Goal: Task Accomplishment & Management: Manage account settings

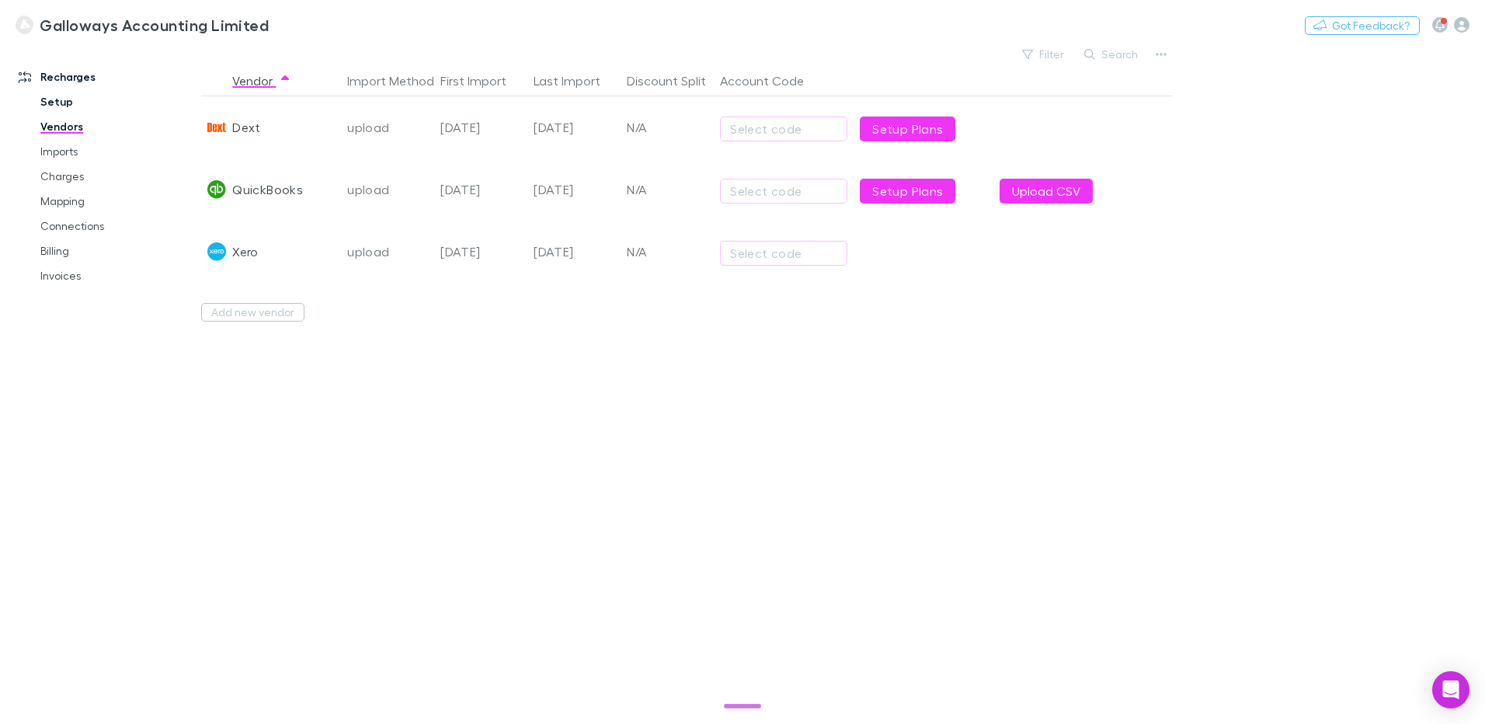
click at [50, 109] on link "Setup" at bounding box center [117, 101] width 185 height 25
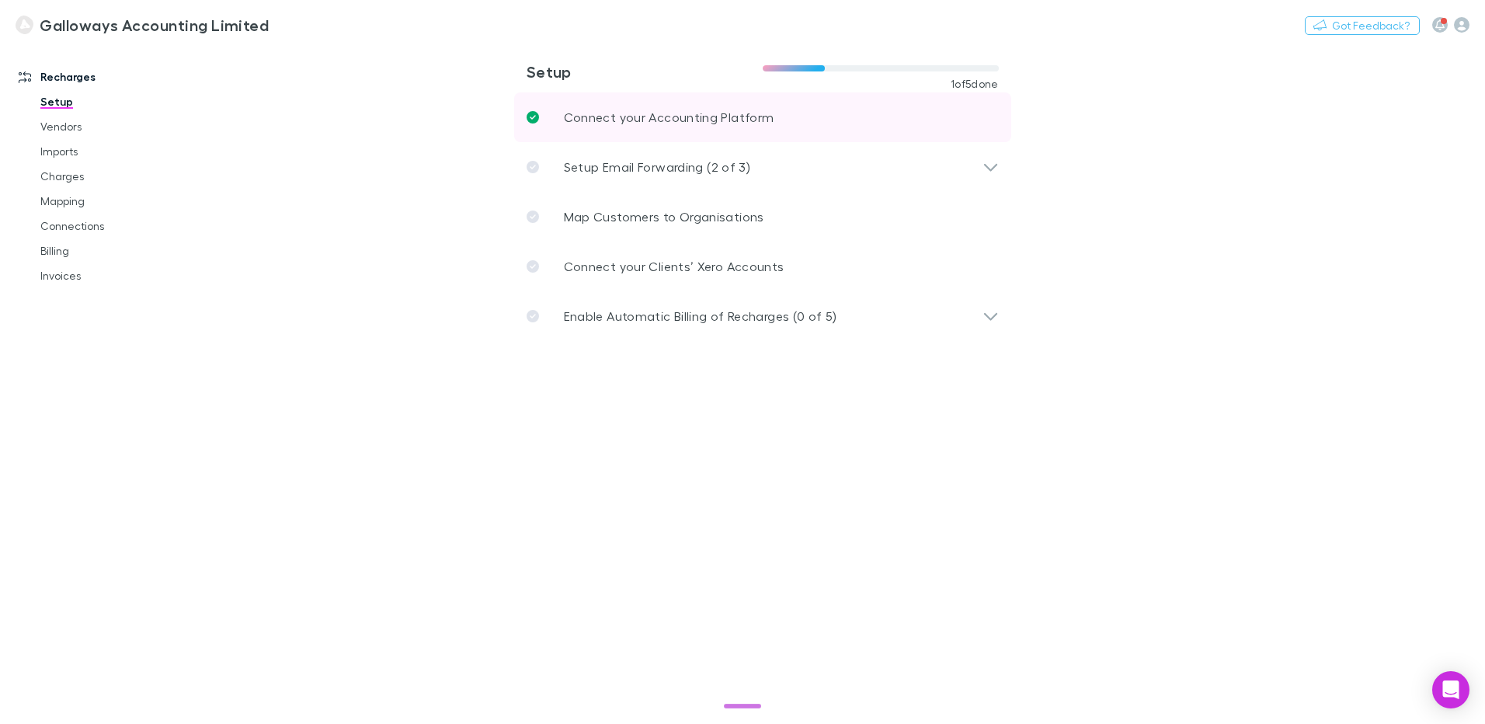
click at [757, 106] on link "Connect your Accounting Platform" at bounding box center [762, 117] width 497 height 50
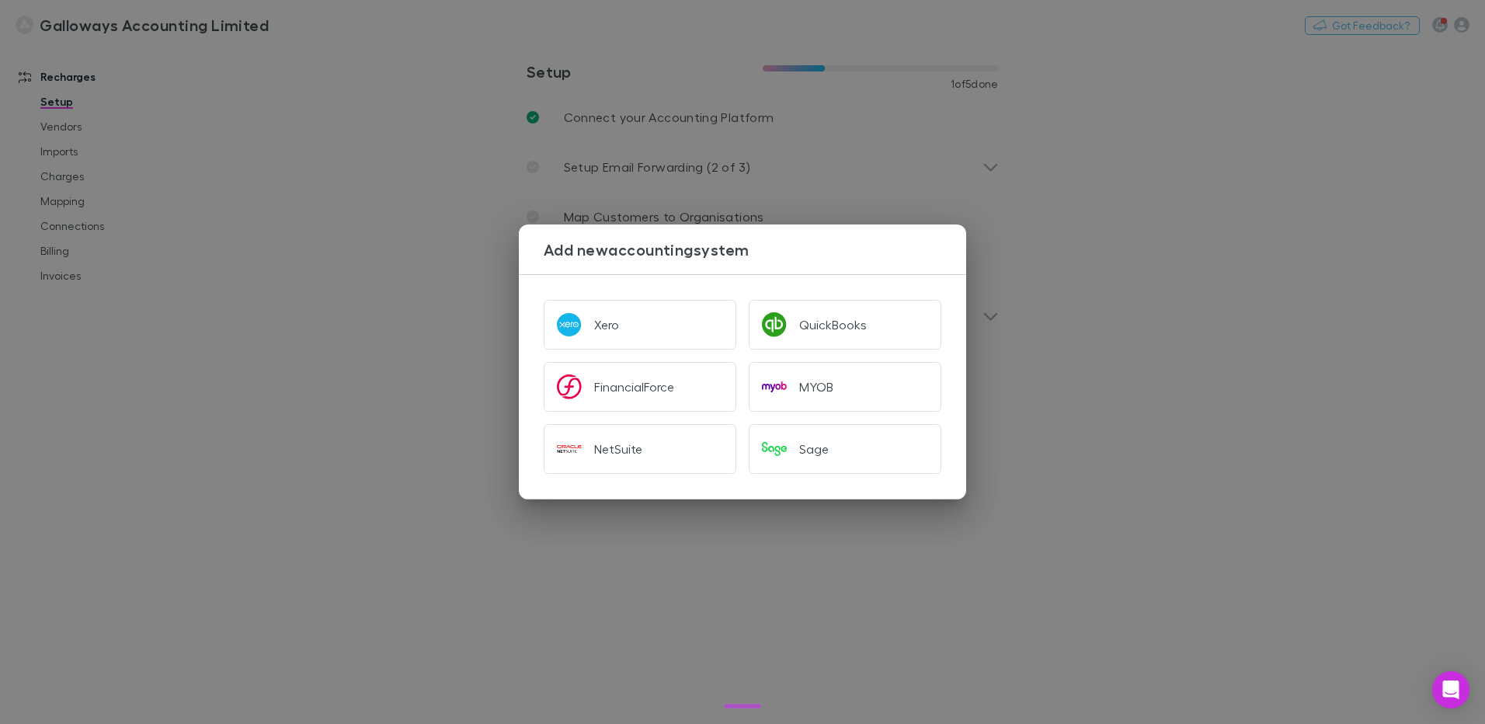
click at [1244, 405] on div "Add new accounting system Xero QuickBooks FinancialForce MYOB NetSuite Sage" at bounding box center [742, 362] width 1485 height 724
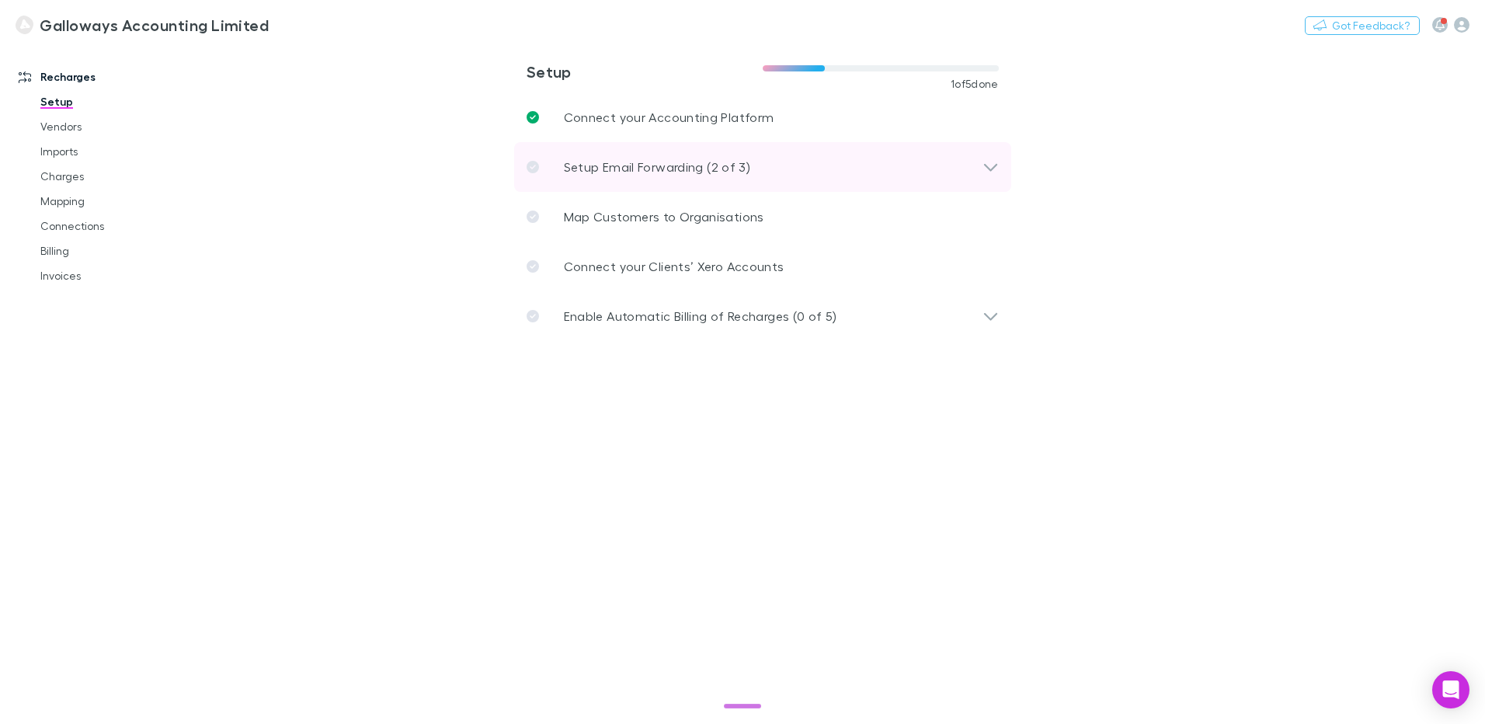
click at [984, 162] on icon at bounding box center [991, 167] width 16 height 19
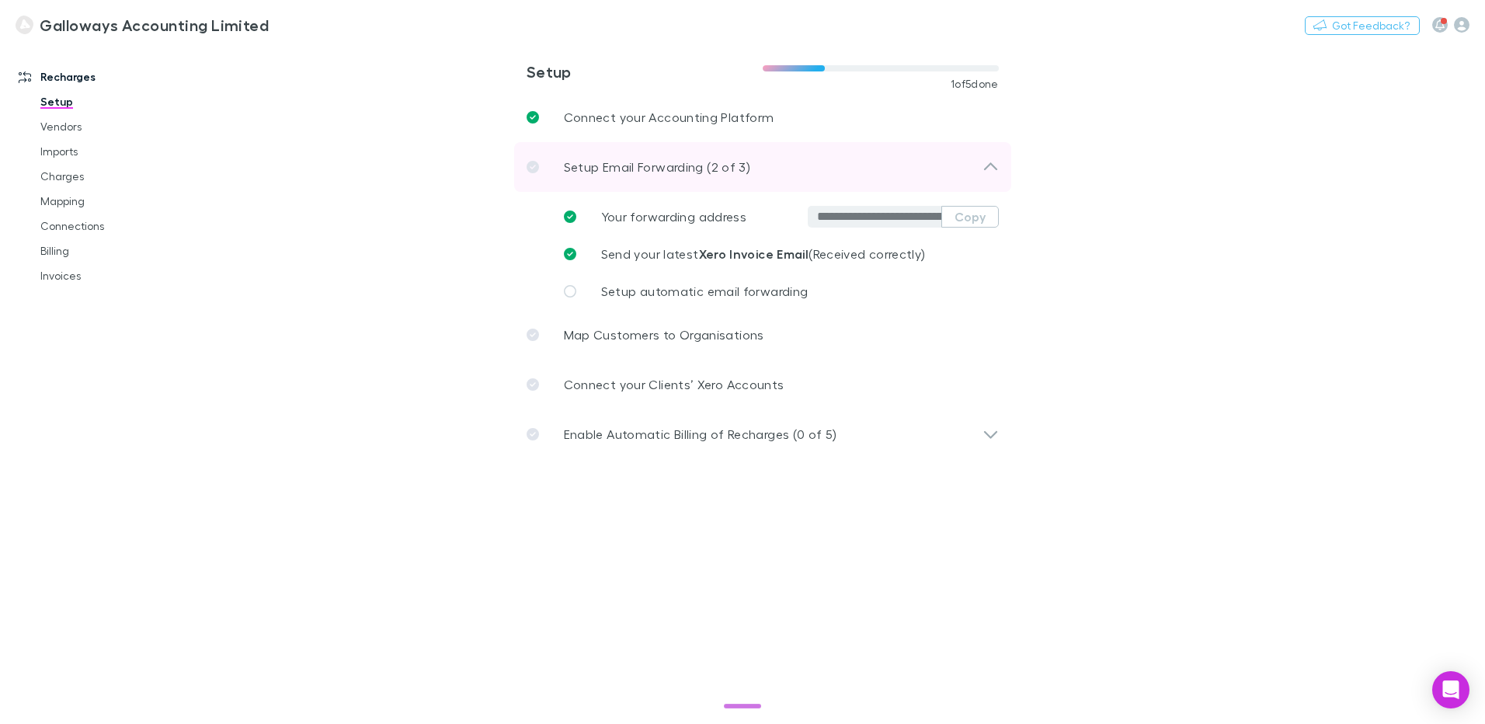
click at [984, 162] on icon at bounding box center [991, 167] width 16 height 19
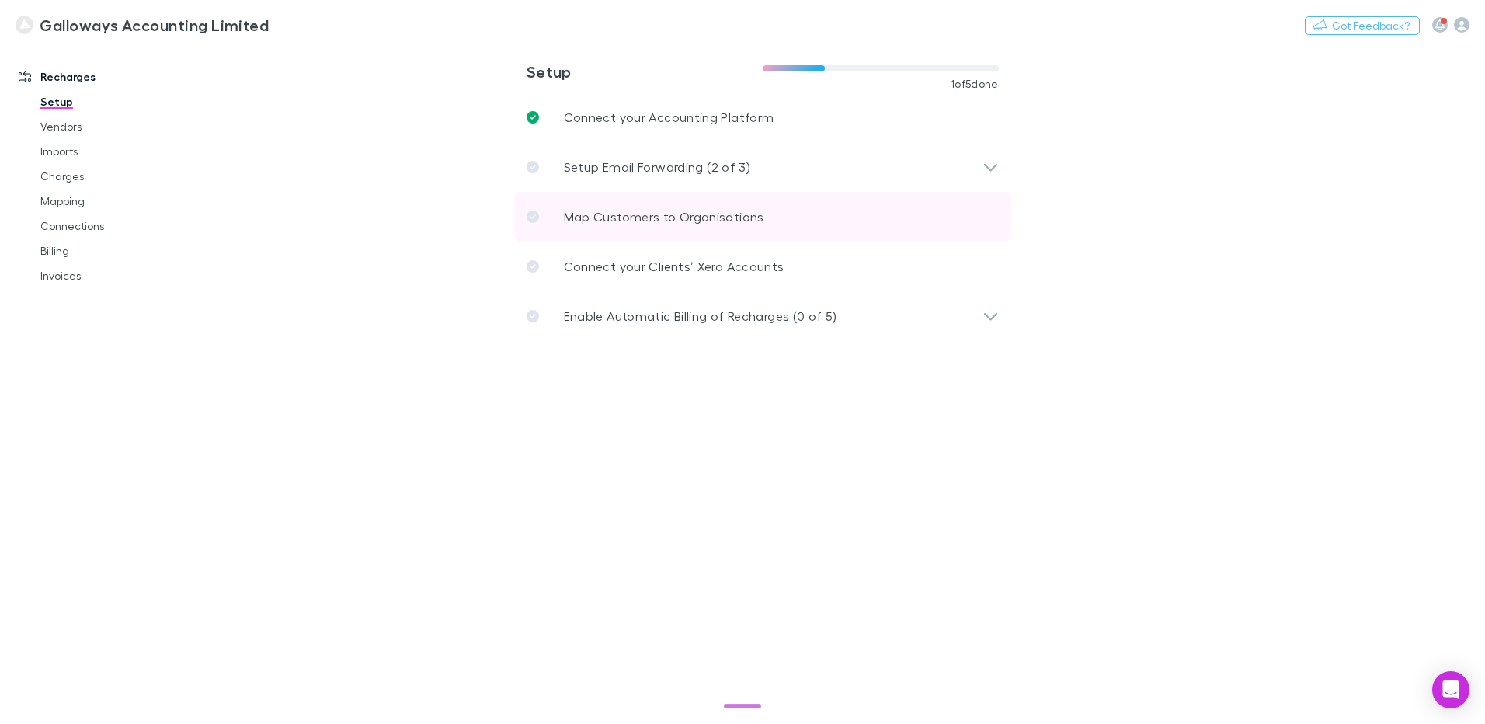
click at [665, 224] on p "Map Customers to Organisations" at bounding box center [664, 216] width 200 height 19
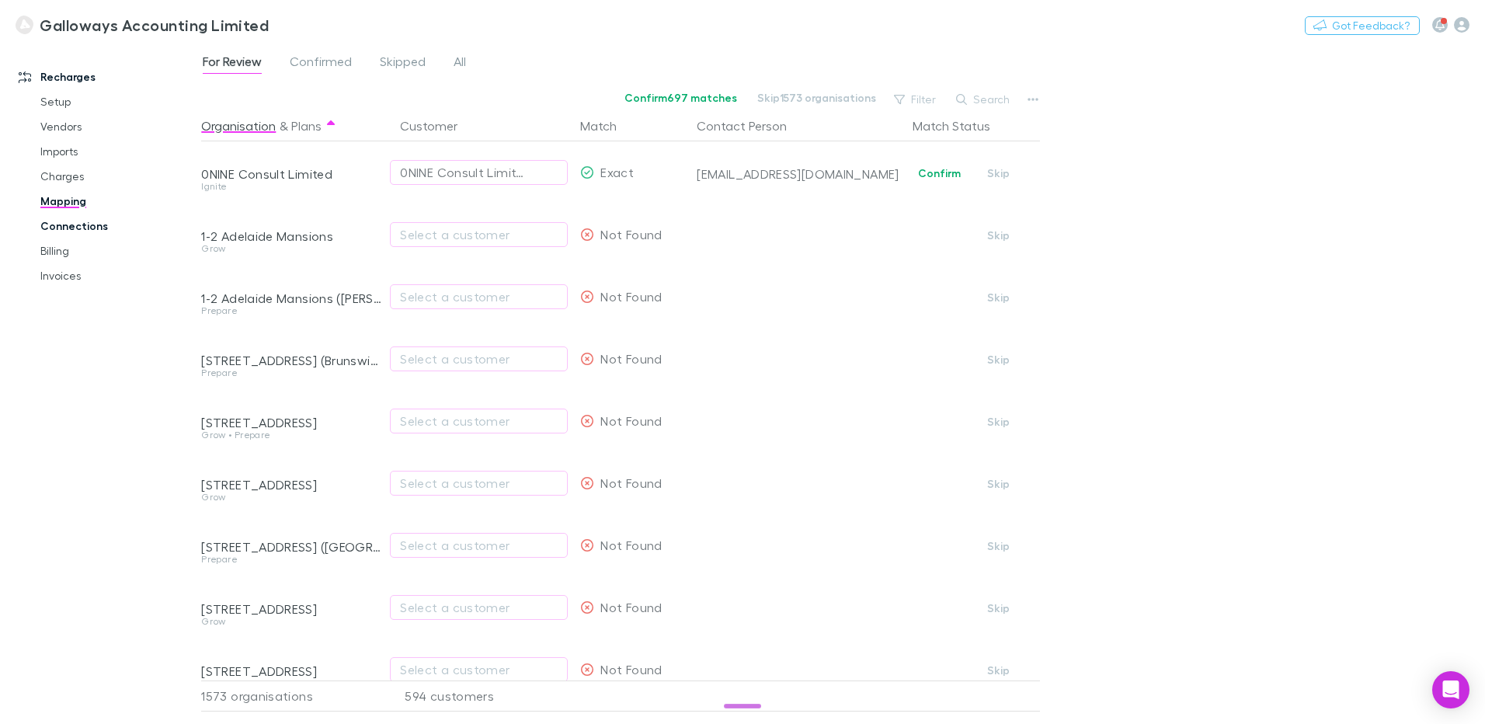
click at [78, 228] on link "Connections" at bounding box center [117, 226] width 185 height 25
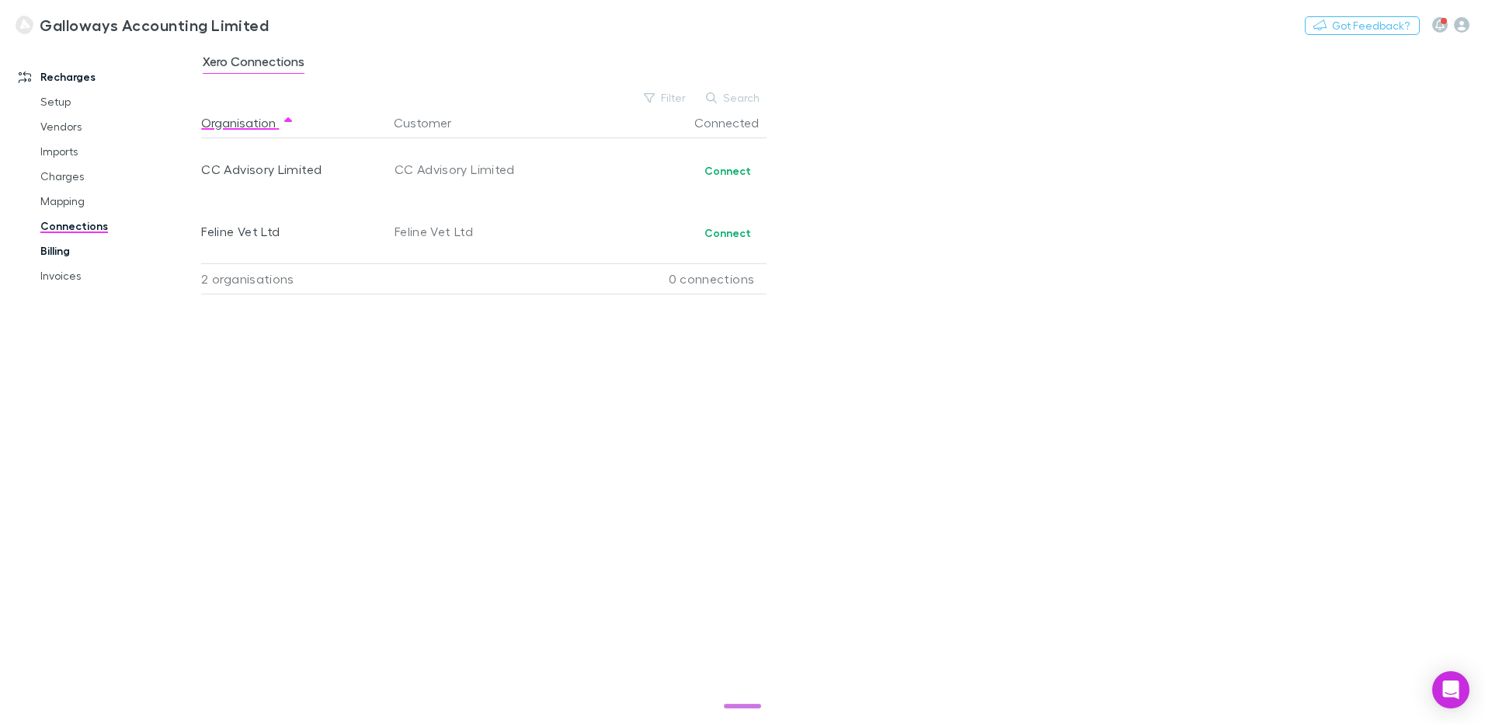
click at [65, 259] on link "Billing" at bounding box center [117, 251] width 185 height 25
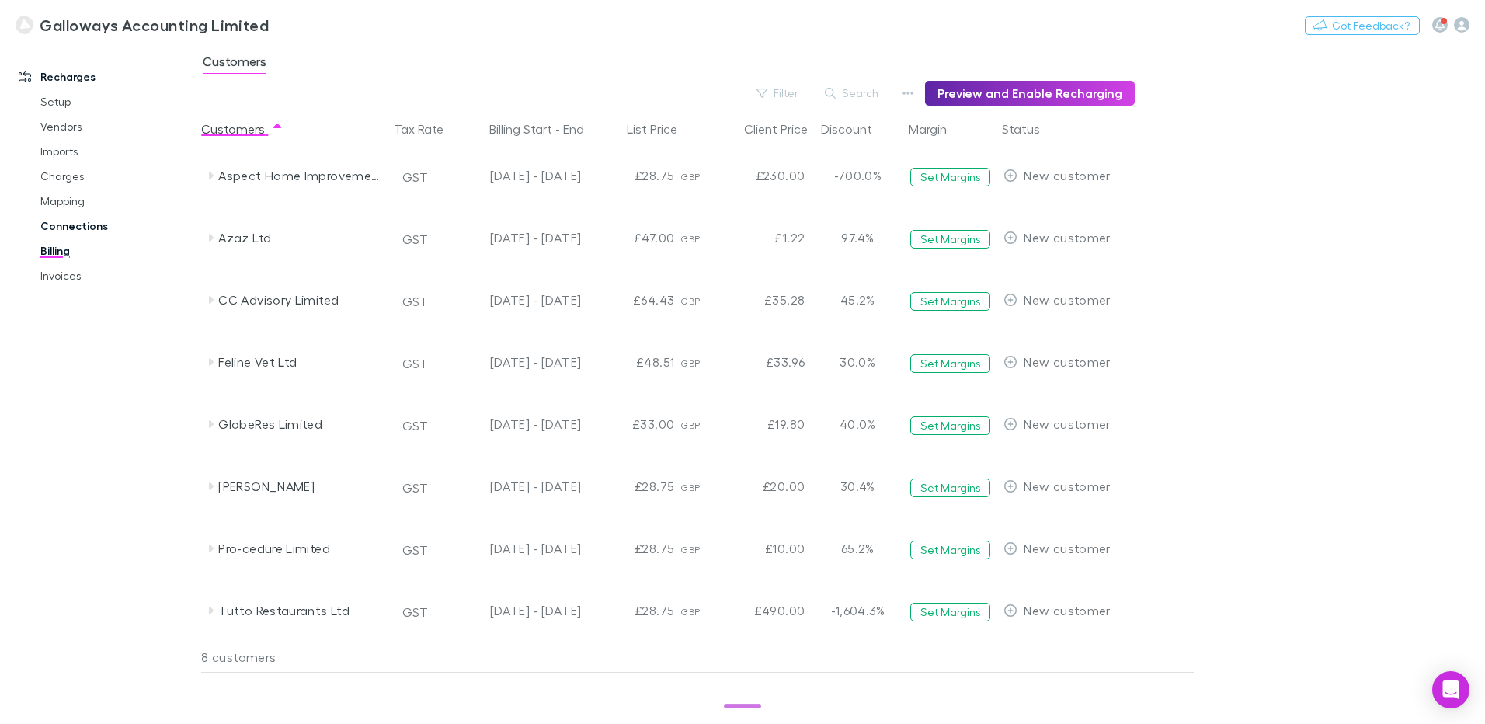
click at [73, 227] on link "Connections" at bounding box center [117, 226] width 185 height 25
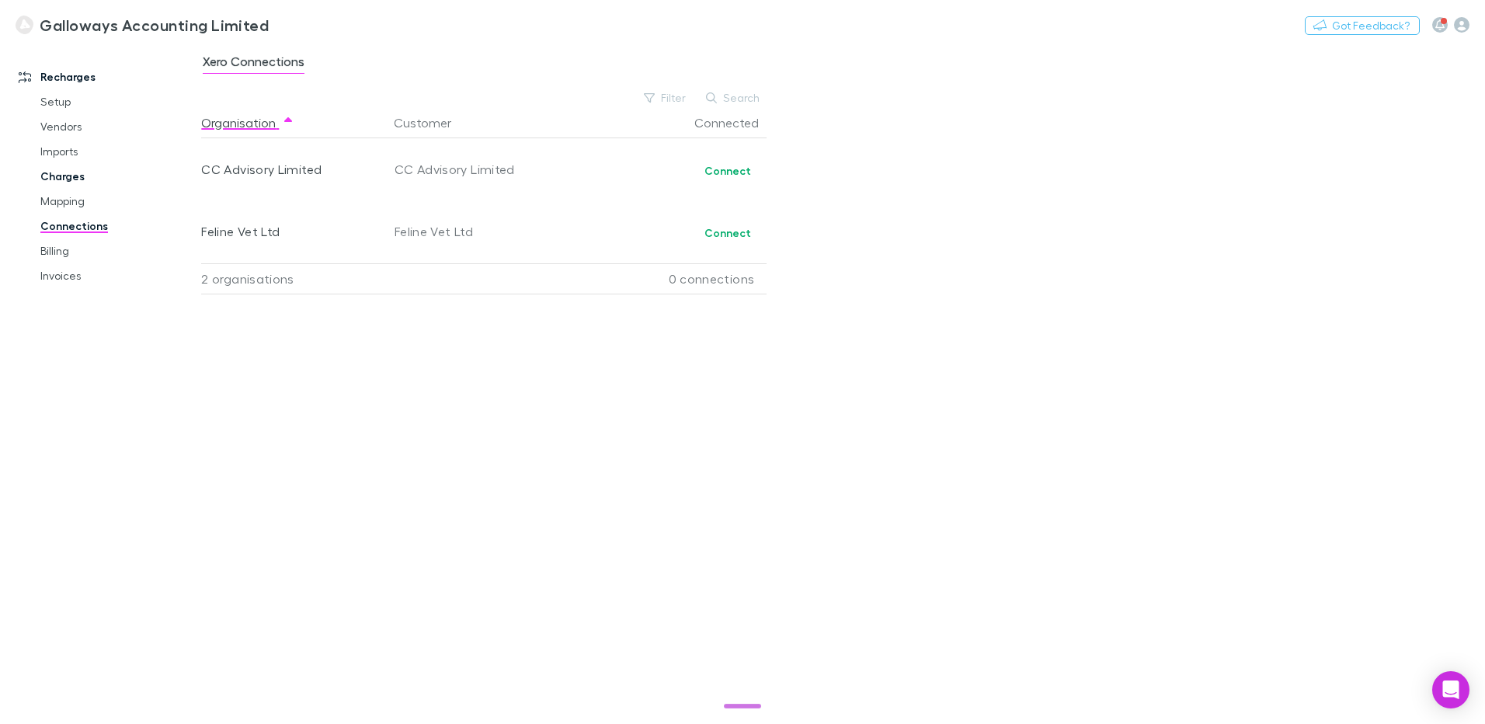
click at [71, 176] on link "Charges" at bounding box center [117, 176] width 185 height 25
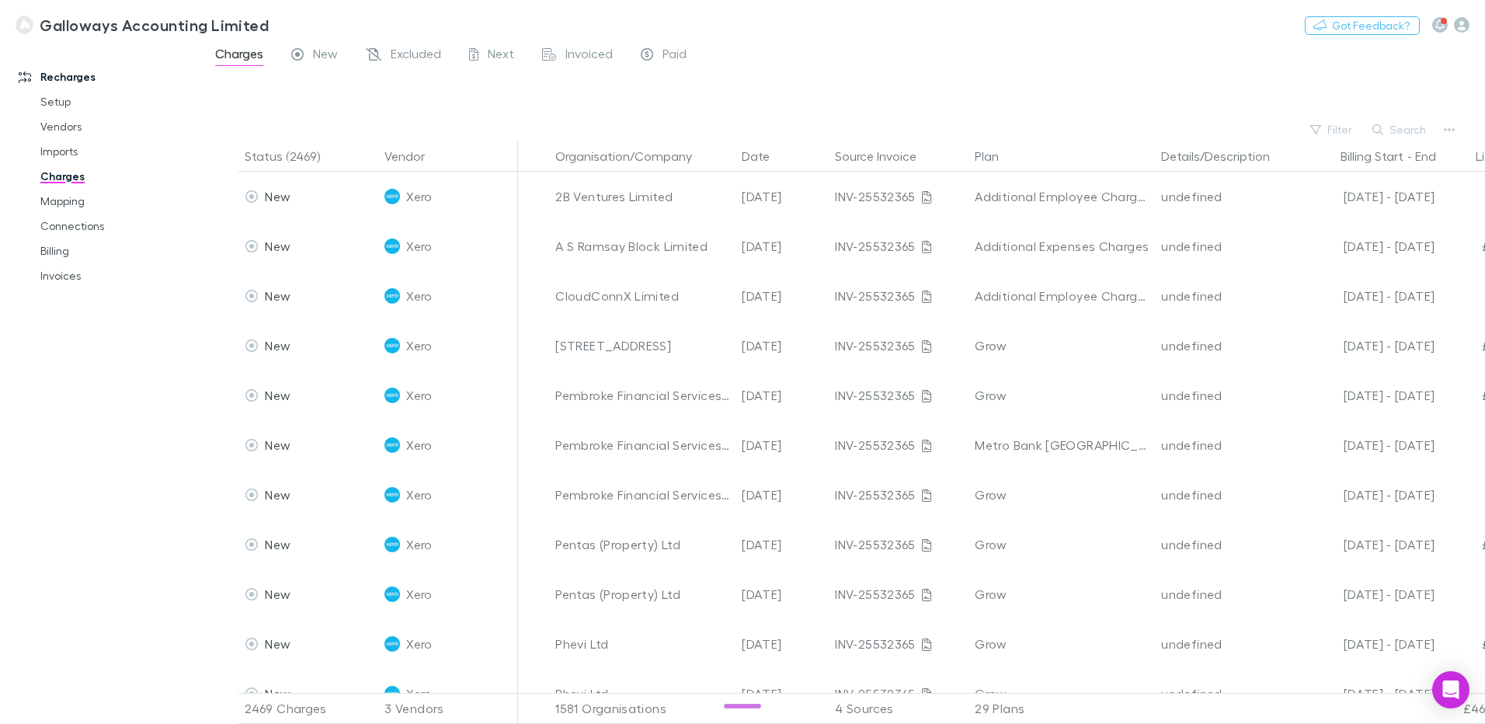
click at [70, 22] on h3 "Galloways Accounting Limited" at bounding box center [154, 25] width 229 height 19
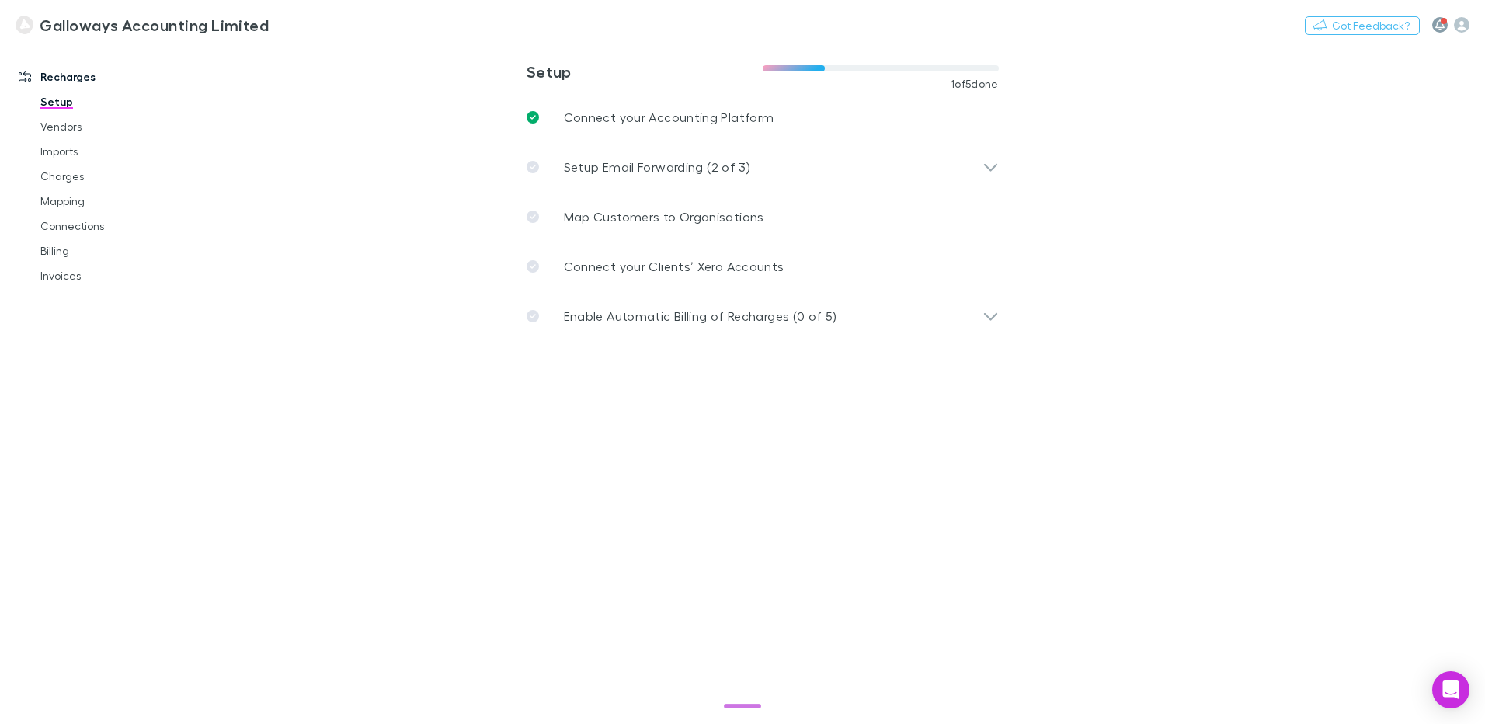
click at [1439, 25] on icon "button" at bounding box center [1440, 24] width 9 height 11
click at [1189, 474] on div at bounding box center [742, 362] width 1485 height 724
click at [1463, 16] on div "Nothing Got Feedback?" at bounding box center [1395, 25] width 180 height 20
click at [1462, 18] on icon "button" at bounding box center [1462, 25] width 16 height 16
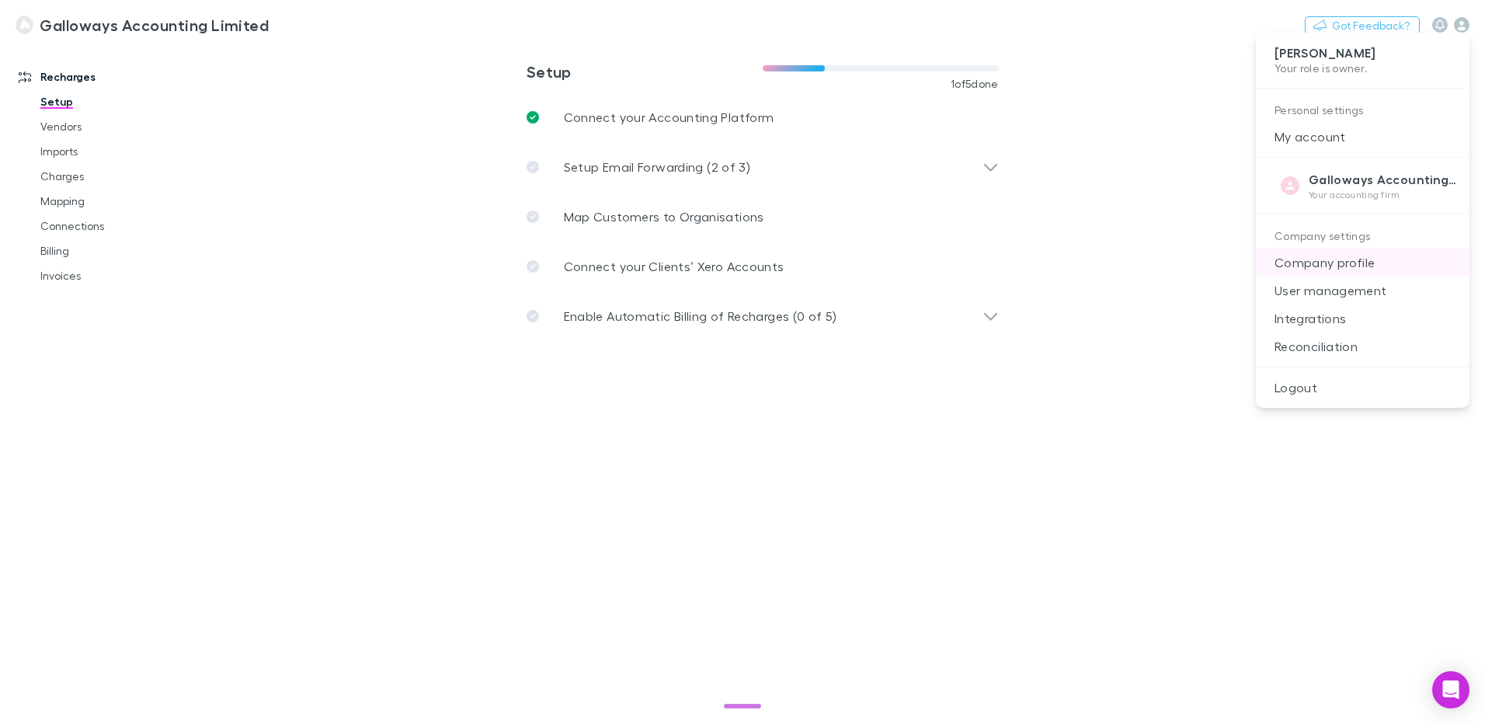
click at [1355, 268] on p "Company profile" at bounding box center [1363, 263] width 214 height 28
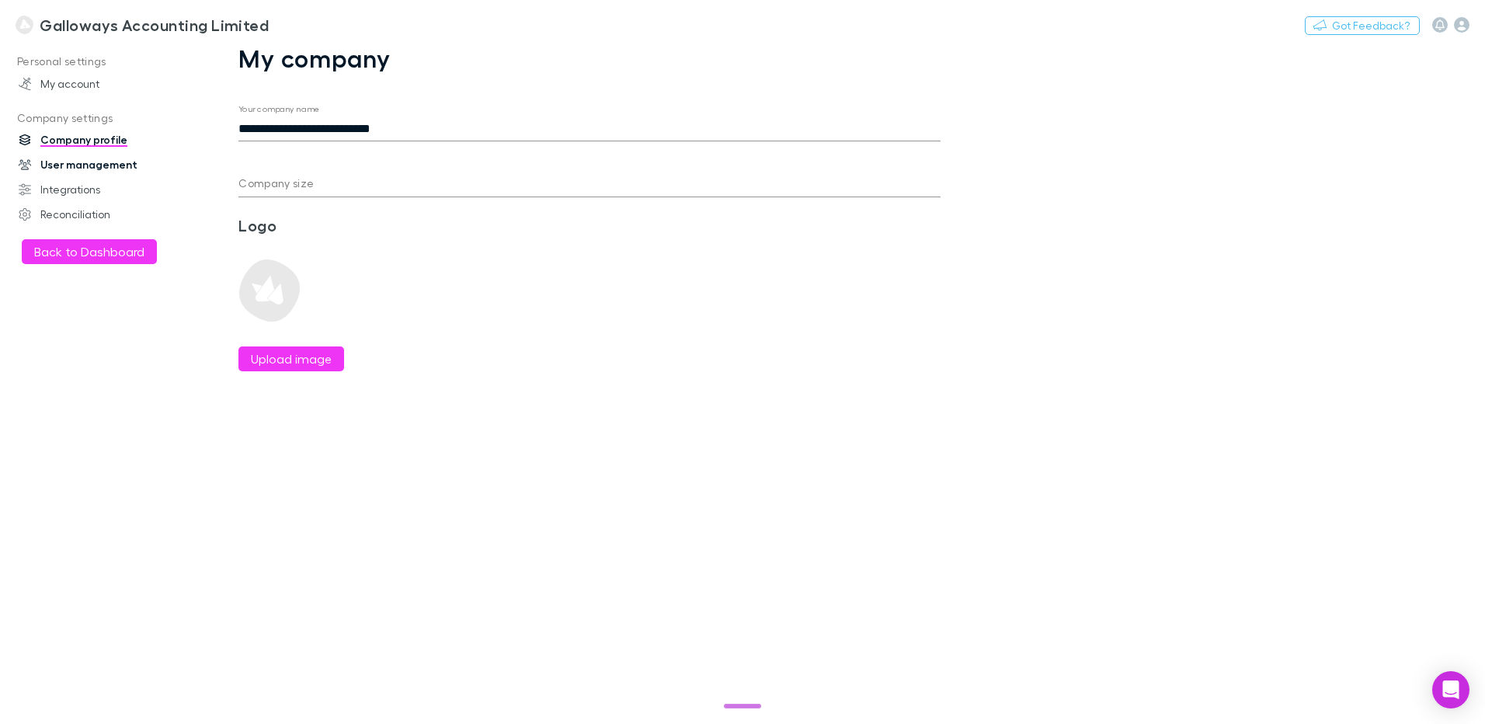
click at [95, 167] on link "User management" at bounding box center [106, 164] width 207 height 25
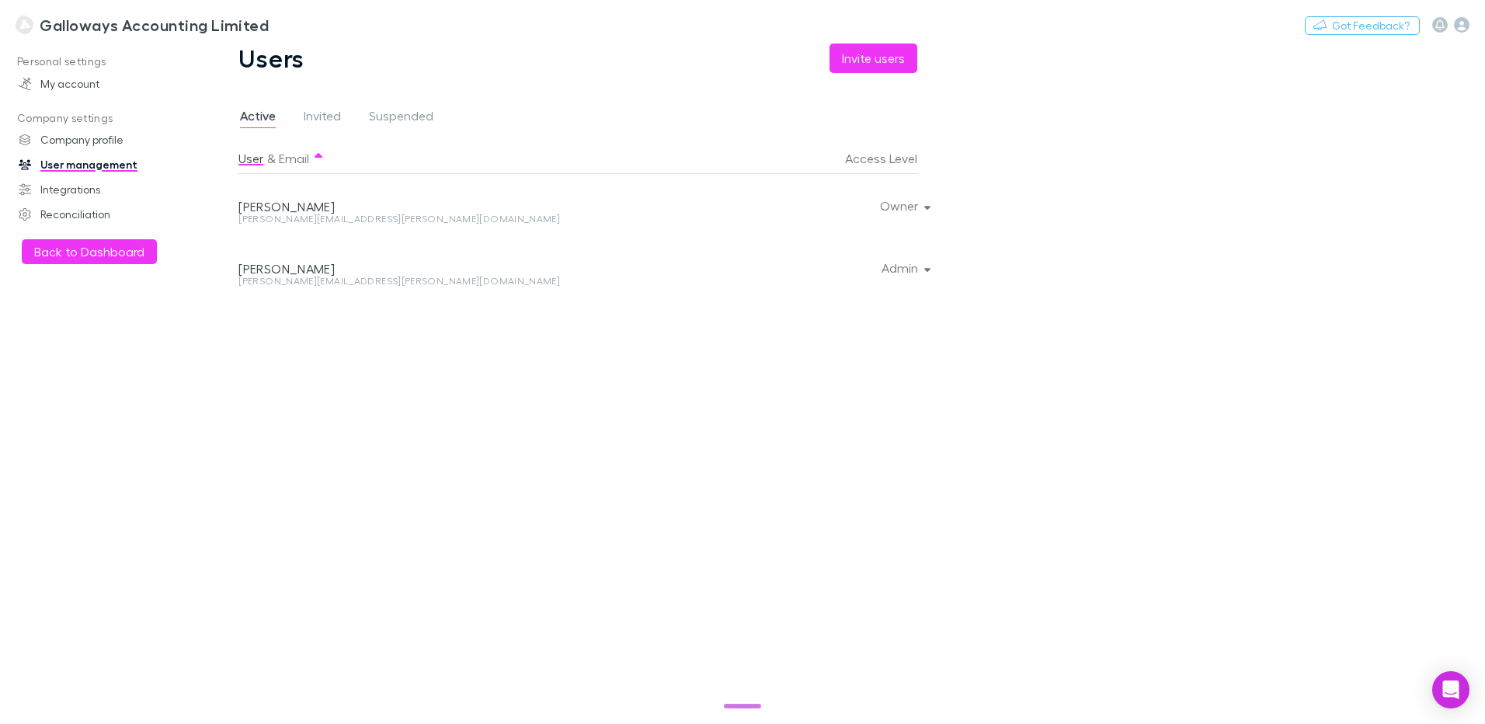
click at [921, 269] on div at bounding box center [923, 267] width 9 height 62
click at [917, 269] on button "Admin" at bounding box center [904, 268] width 71 height 22
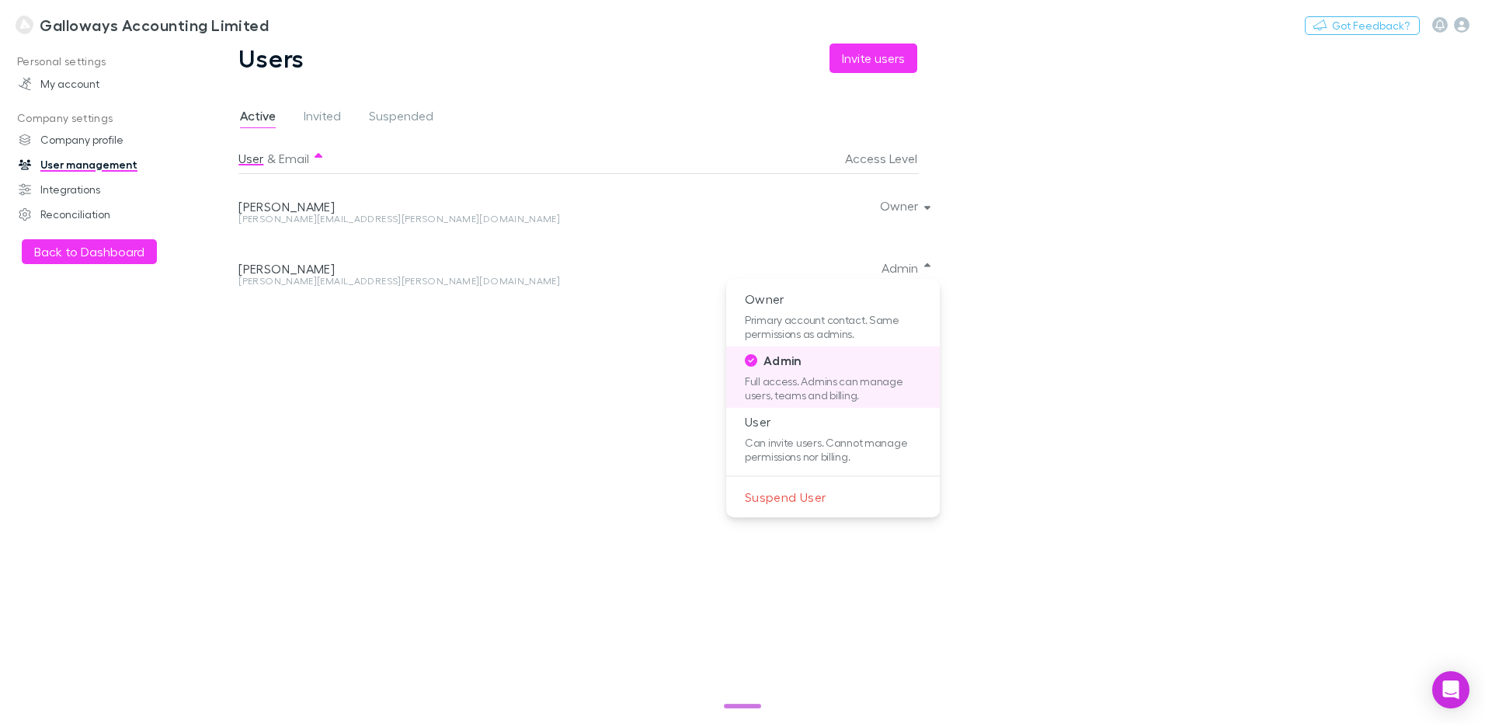
click at [917, 200] on div at bounding box center [742, 362] width 1485 height 724
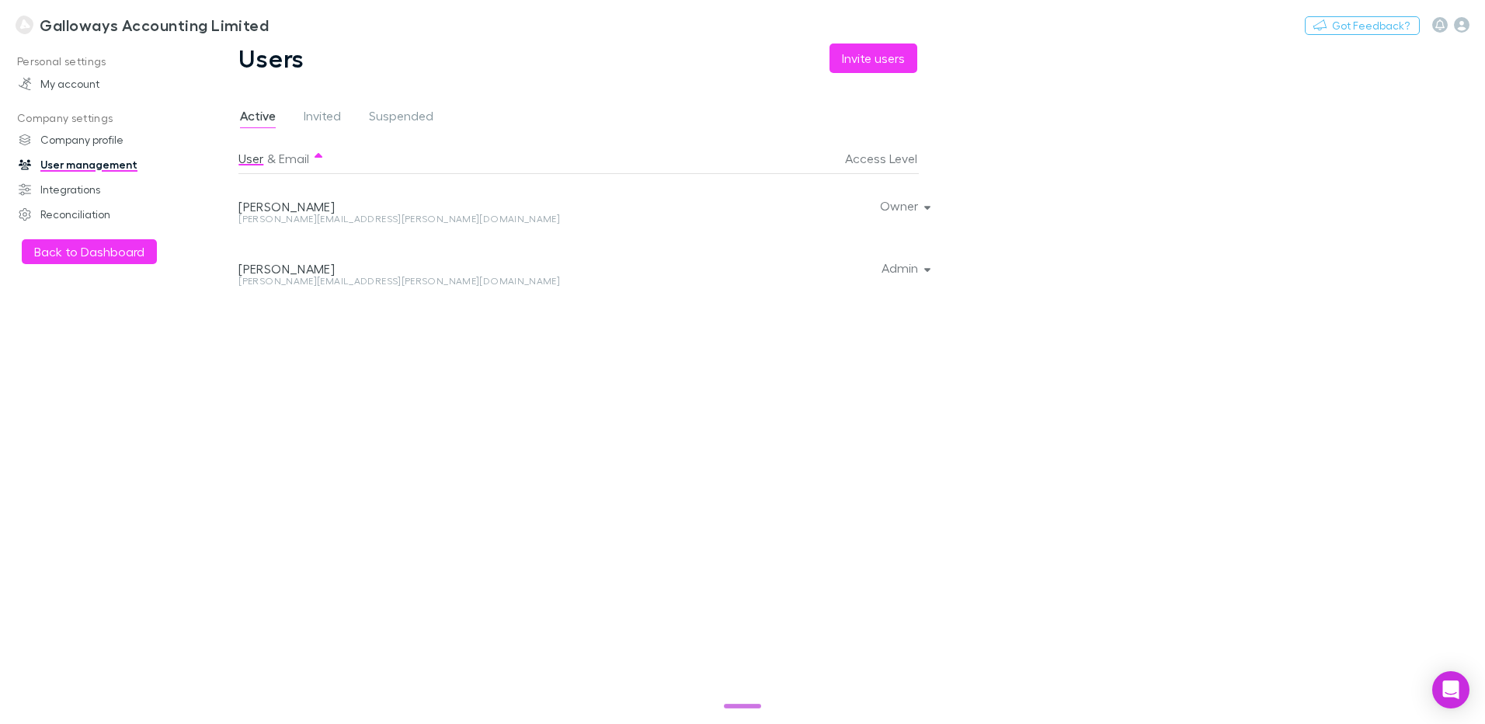
click at [921, 199] on div at bounding box center [923, 205] width 9 height 62
click at [921, 205] on div at bounding box center [923, 205] width 9 height 62
click at [893, 205] on button "Owner" at bounding box center [904, 206] width 73 height 22
click at [1051, 331] on div at bounding box center [742, 362] width 1485 height 724
click at [92, 181] on link "Integrations" at bounding box center [106, 189] width 207 height 25
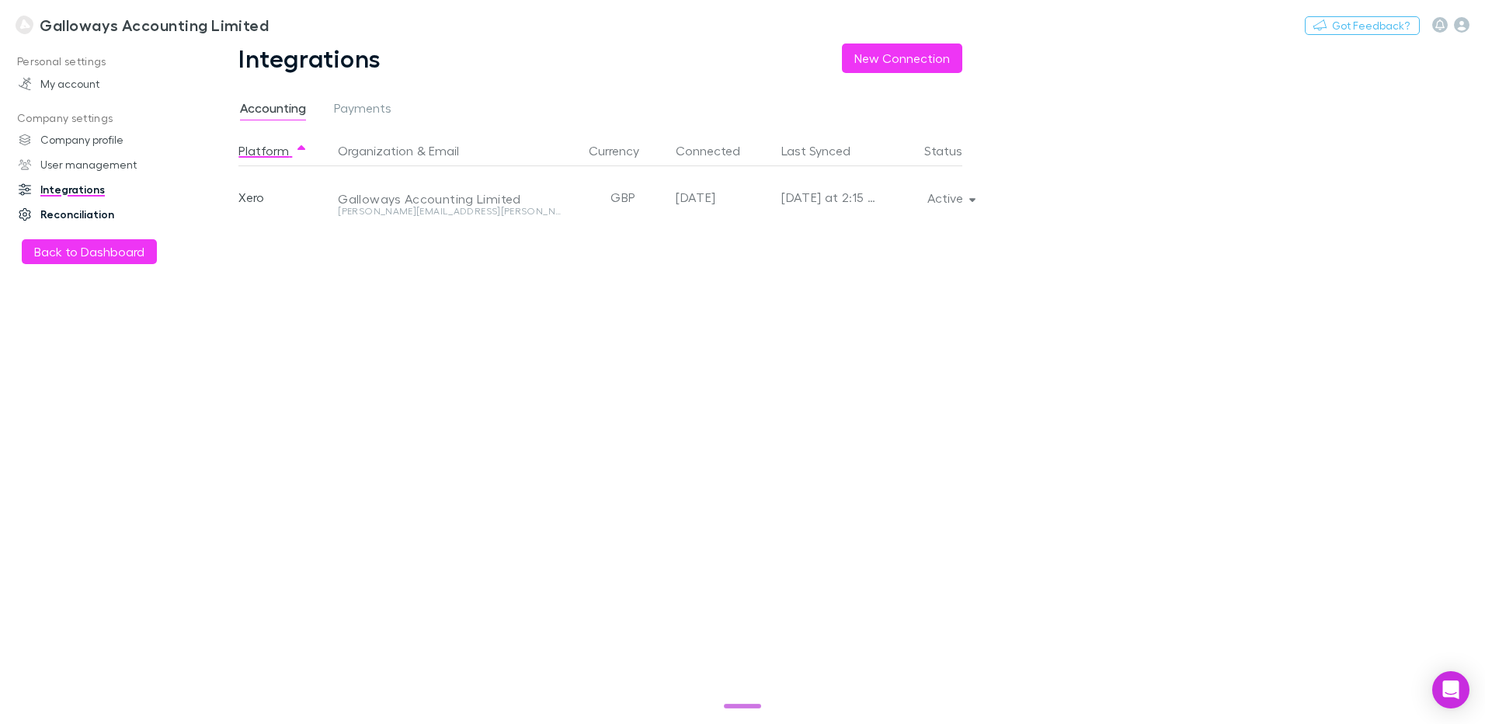
click at [78, 212] on link "Reconciliation" at bounding box center [106, 214] width 207 height 25
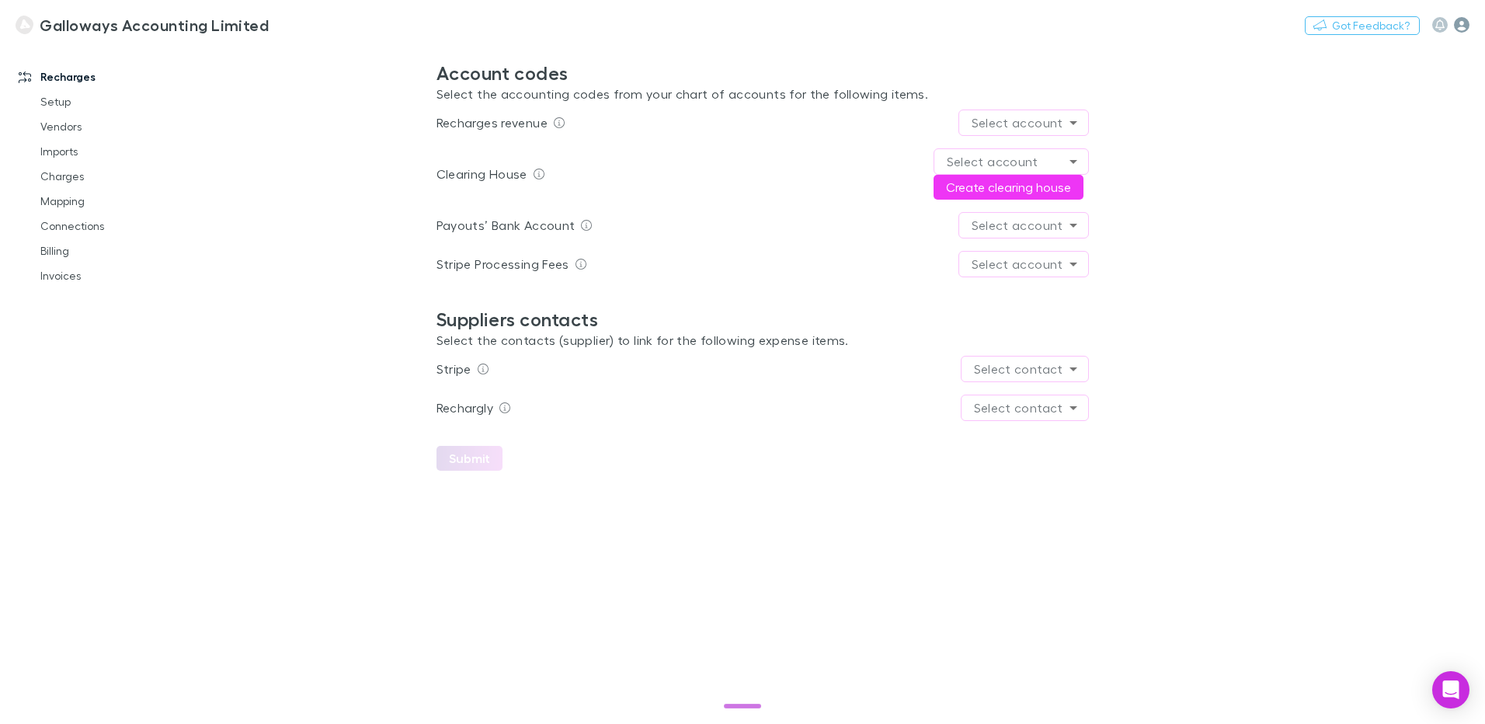
click at [1464, 23] on icon "button" at bounding box center [1462, 25] width 16 height 16
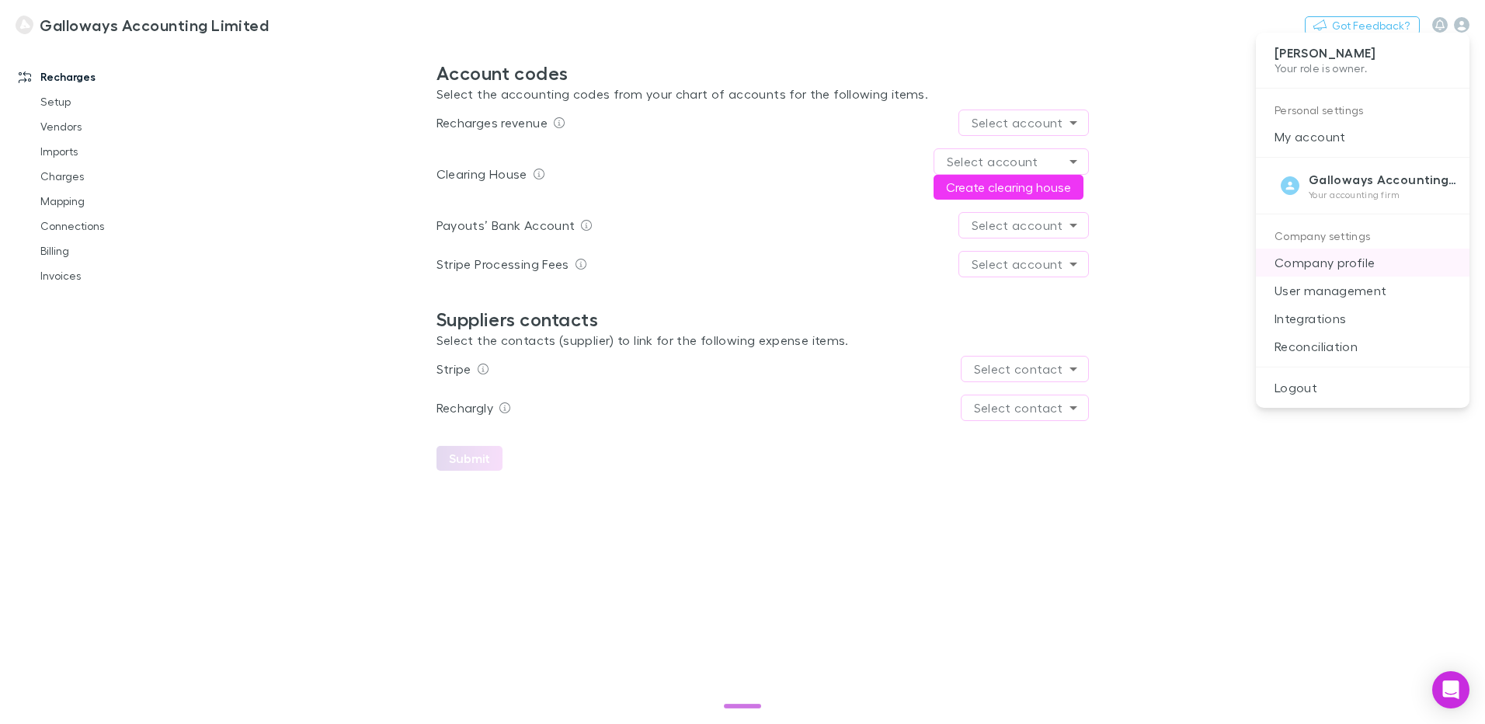
click at [1306, 253] on p "Company profile" at bounding box center [1363, 263] width 214 height 28
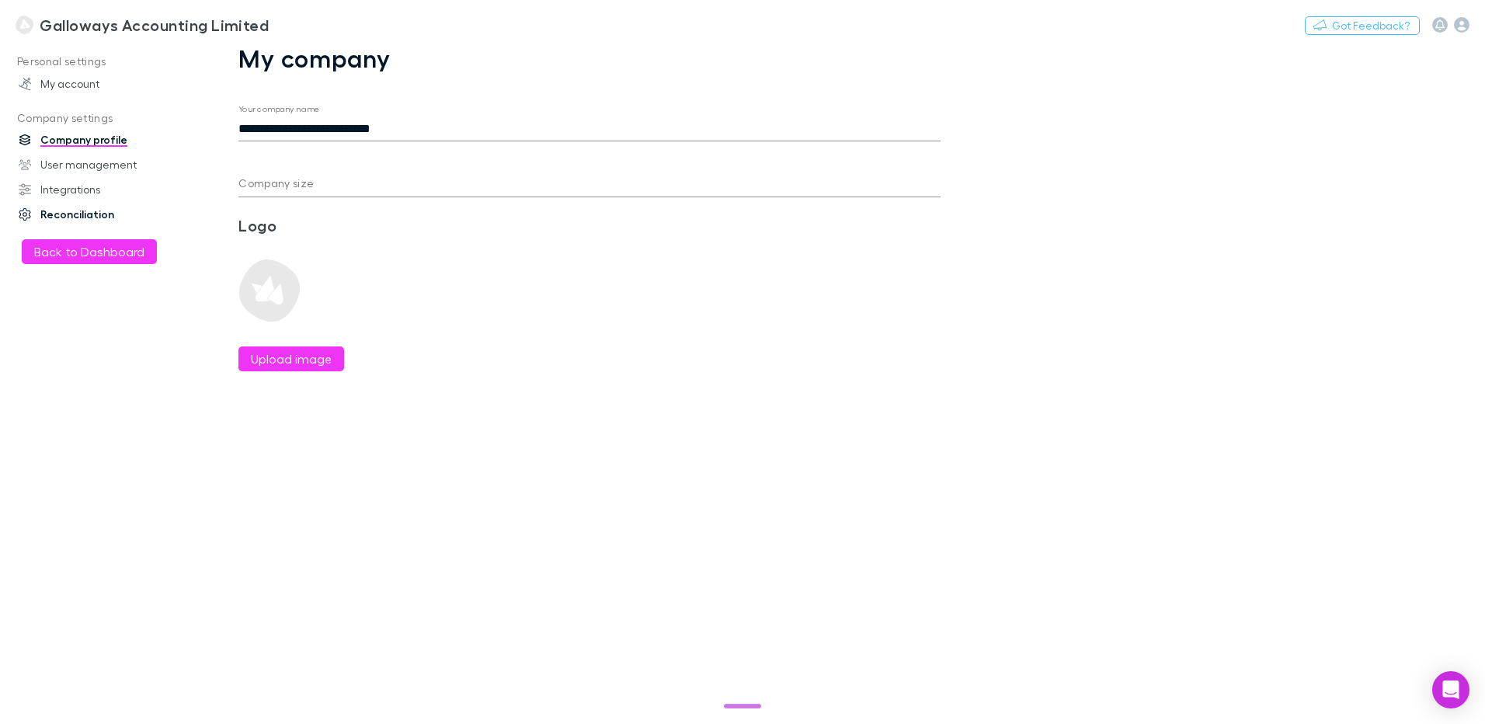
click at [80, 220] on link "Reconciliation" at bounding box center [106, 214] width 207 height 25
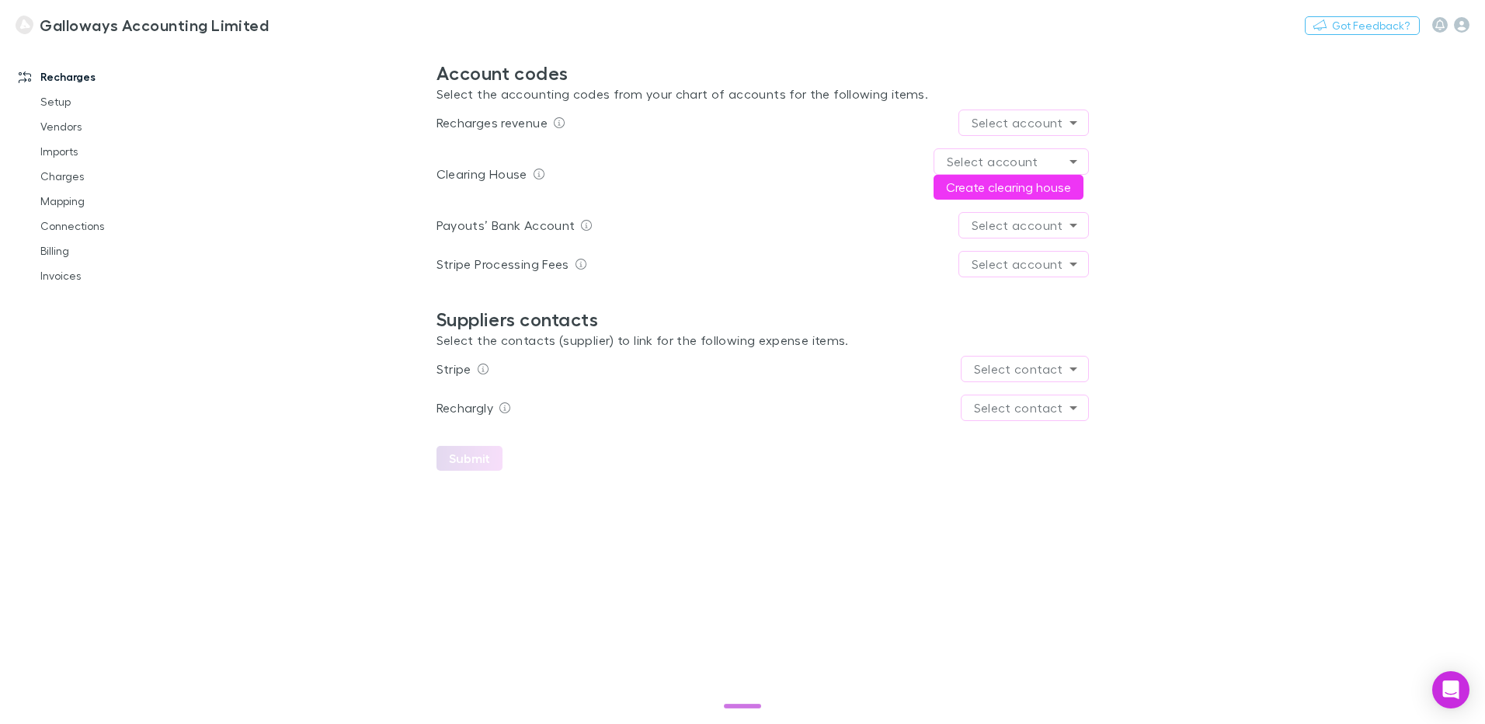
click at [130, 28] on h3 "Galloways Accounting Limited" at bounding box center [154, 25] width 229 height 19
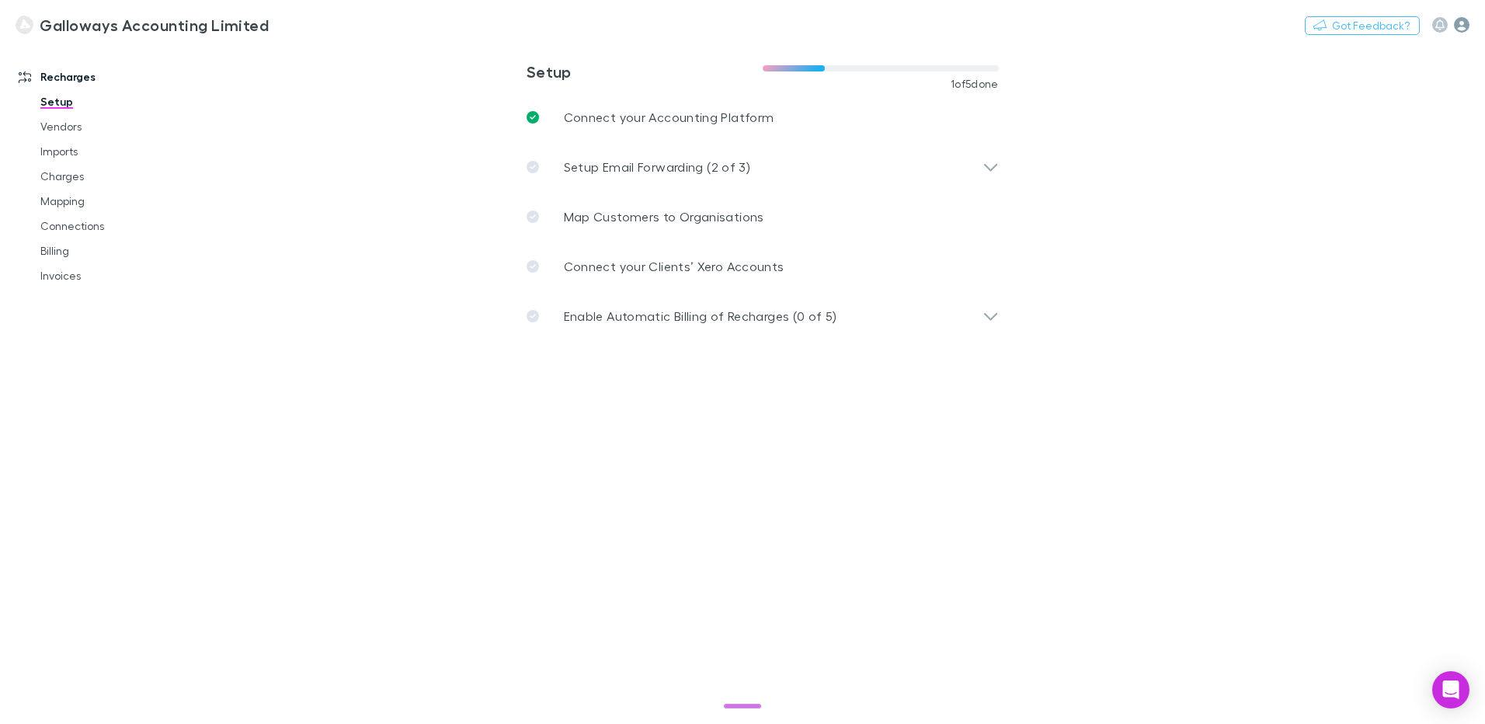
click at [1463, 26] on icon "button" at bounding box center [1462, 25] width 16 height 16
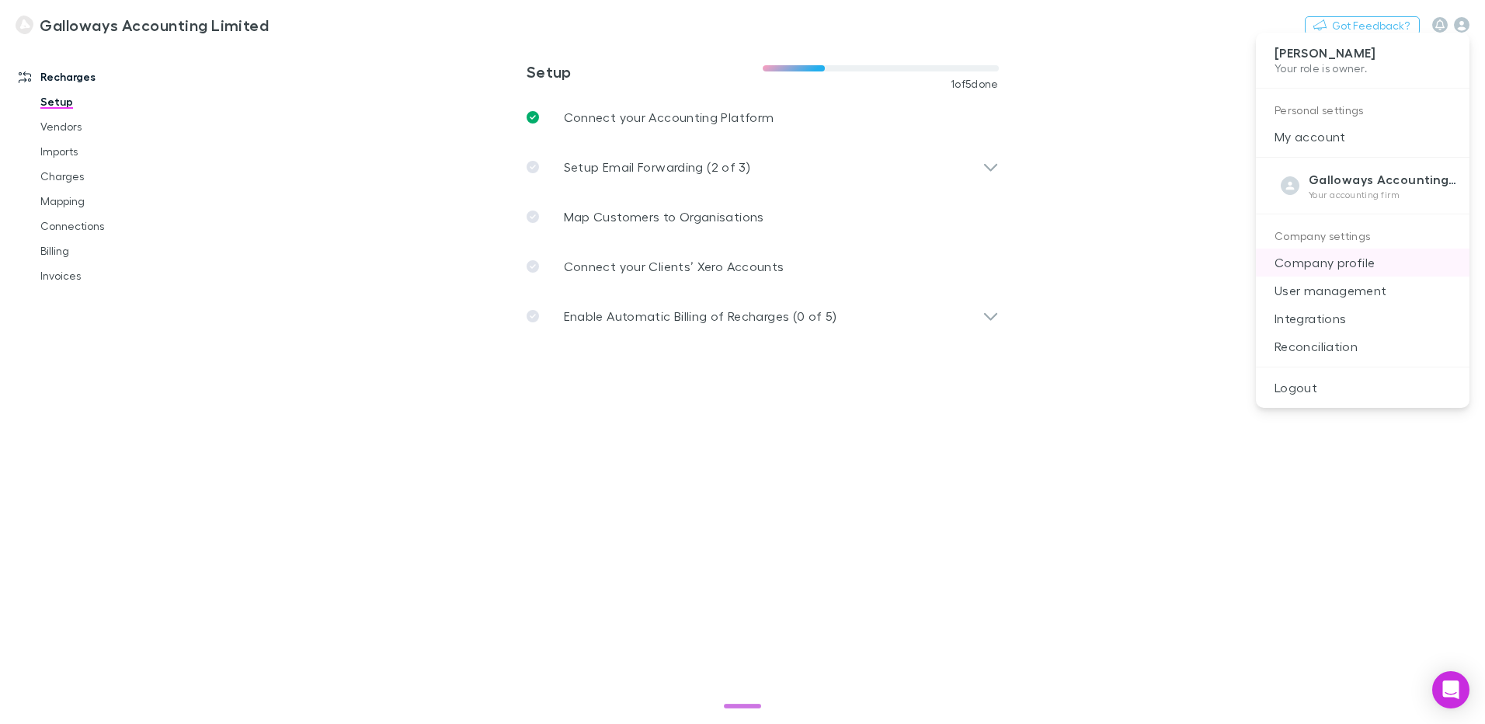
click at [1300, 270] on p "Company profile" at bounding box center [1363, 263] width 214 height 28
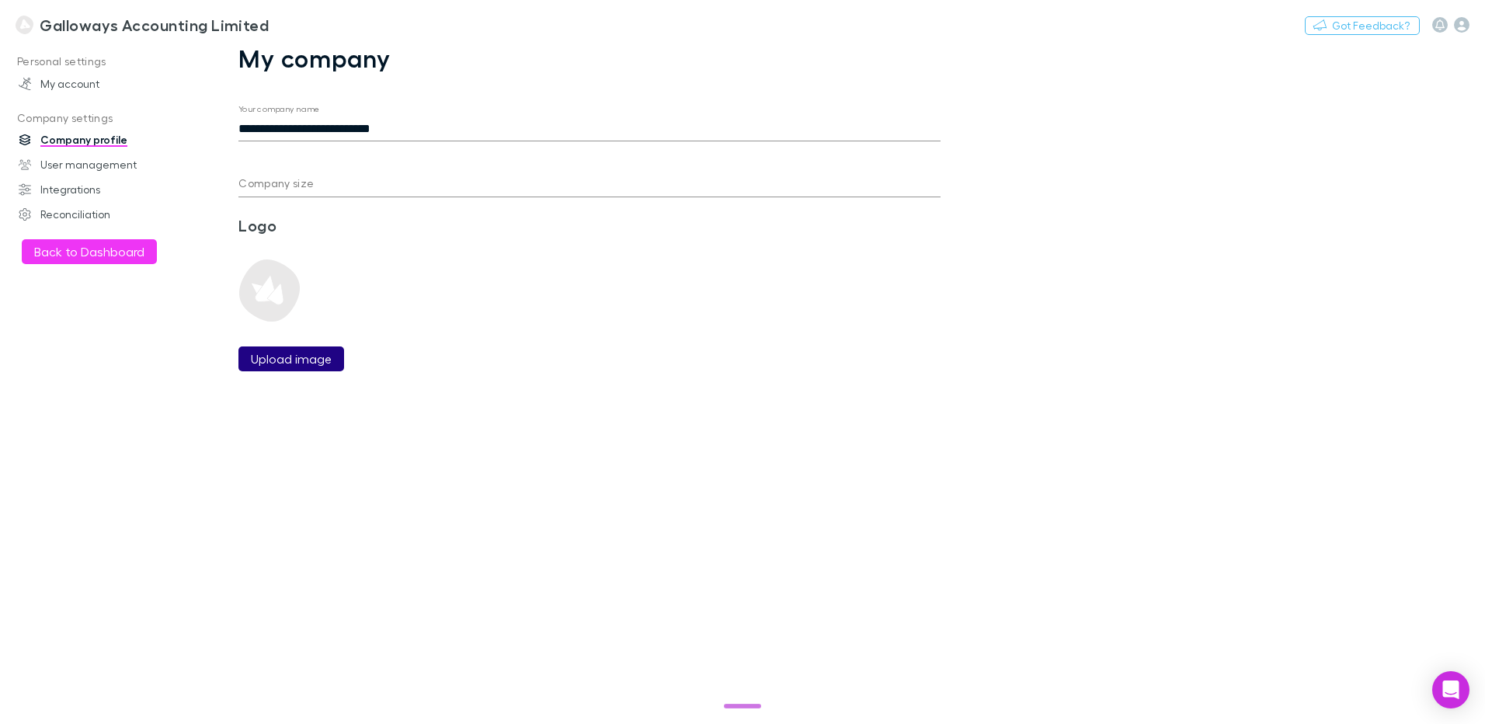
click at [302, 367] on label "Upload image" at bounding box center [291, 359] width 81 height 19
click at [0, 0] on input "Upload image" at bounding box center [0, 0] width 0 height 0
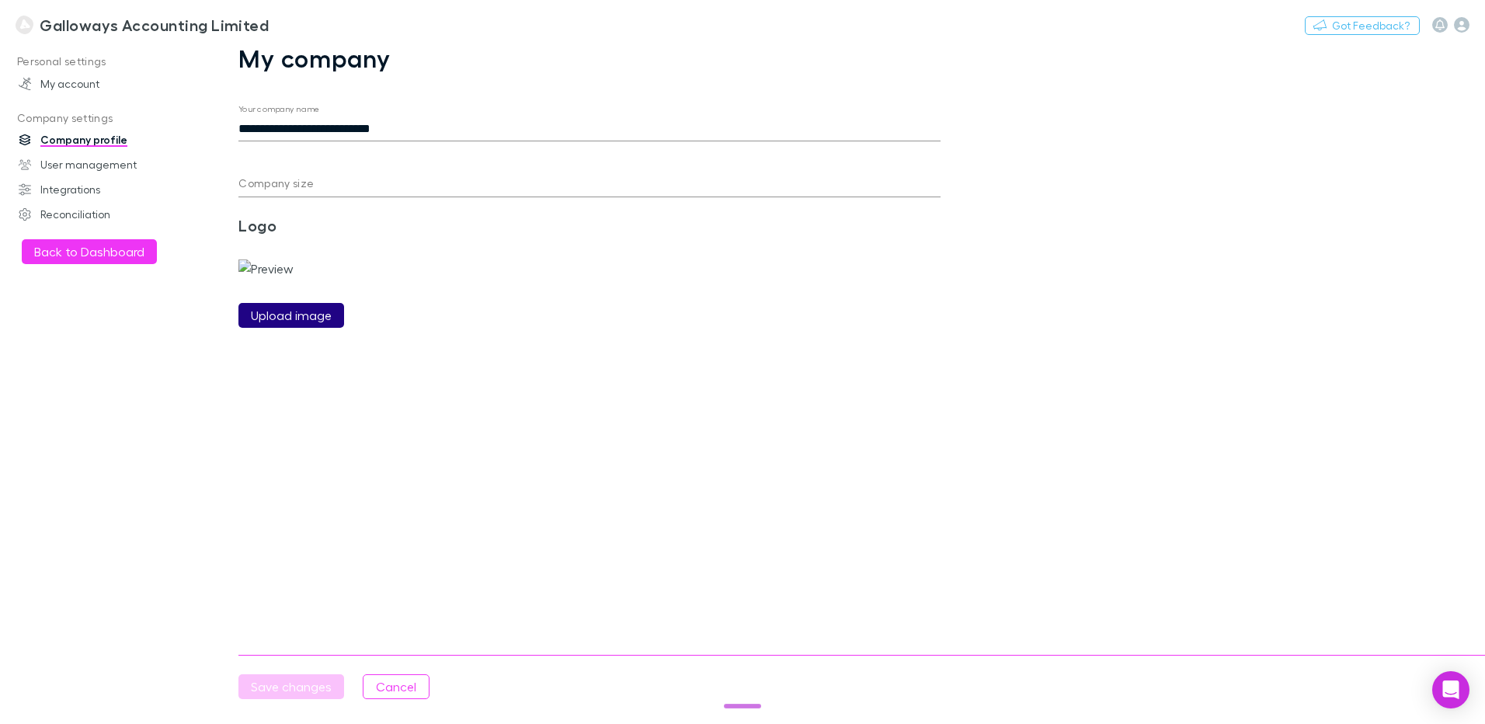
click at [334, 328] on button "Upload image" at bounding box center [292, 315] width 106 height 25
click at [757, 708] on div "0/9 completed" at bounding box center [742, 696] width 123 height 23
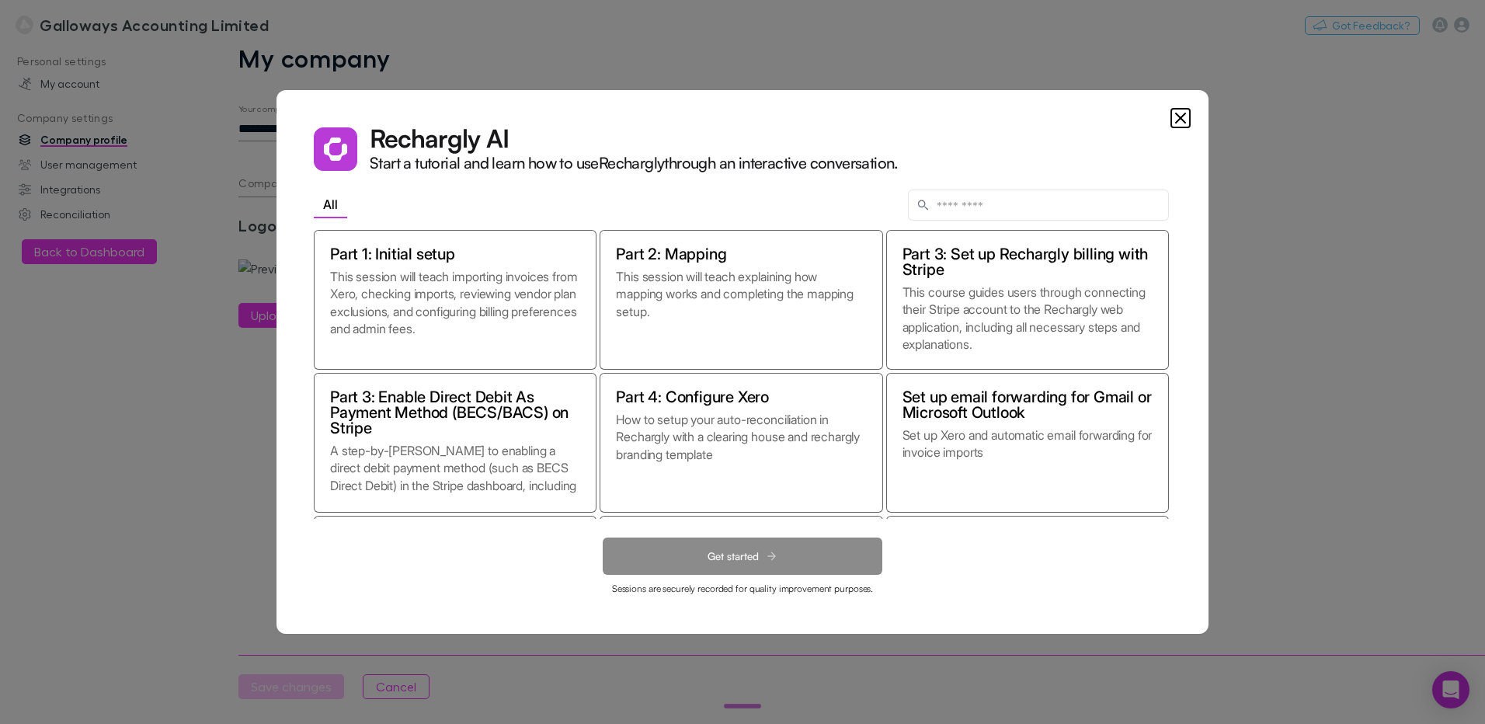
click at [1181, 117] on icon "Close" at bounding box center [1181, 118] width 19 height 19
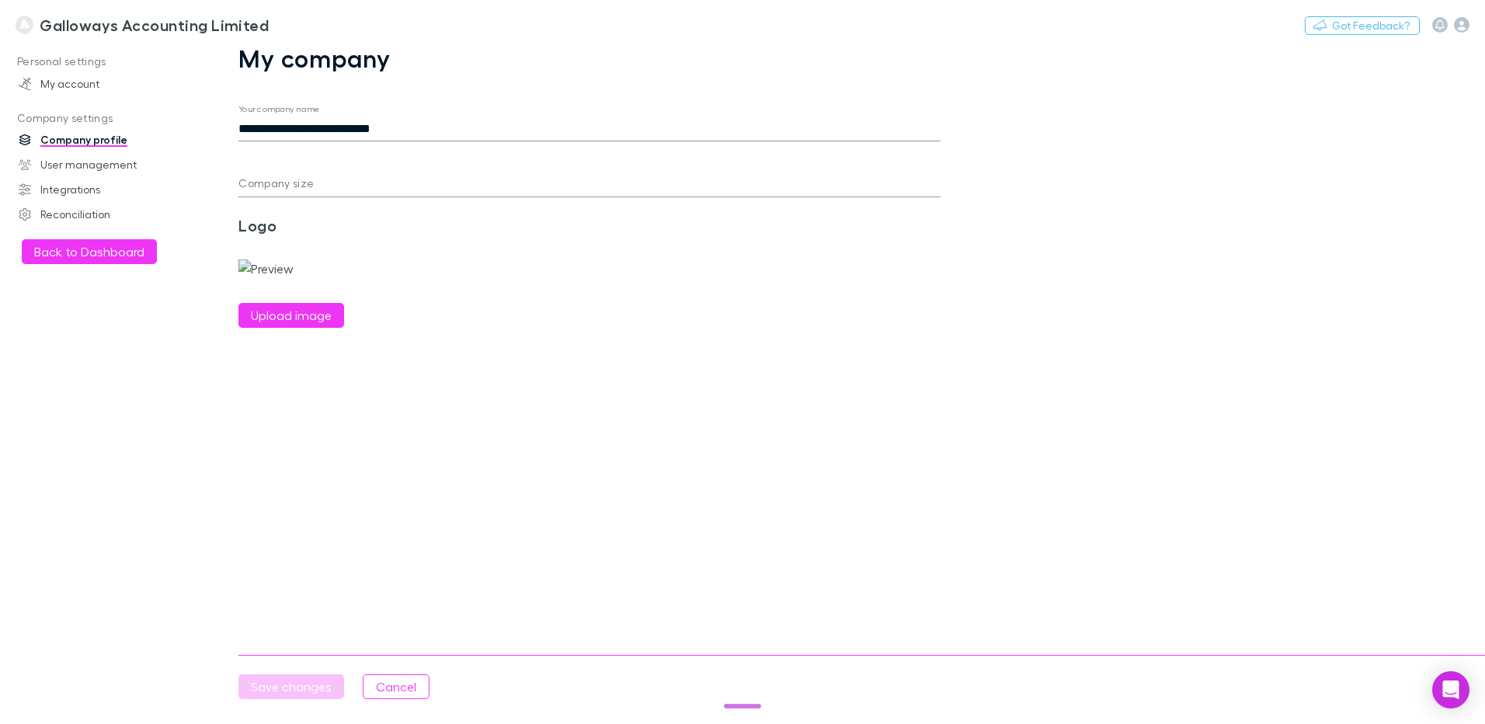
click at [267, 276] on img at bounding box center [266, 268] width 55 height 19
click at [395, 685] on button "Cancel" at bounding box center [396, 686] width 67 height 25
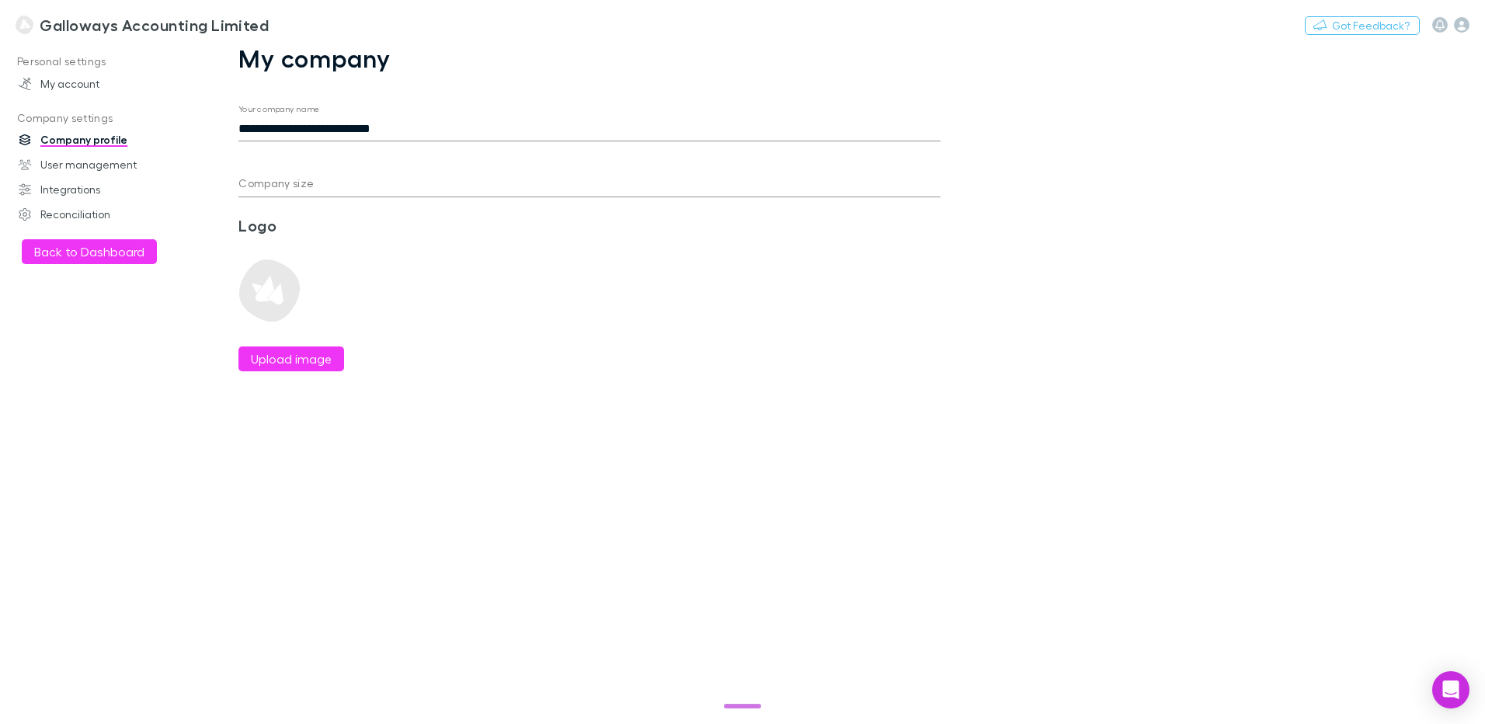
click at [322, 372] on div "**********" at bounding box center [589, 226] width 777 height 365
click at [312, 343] on div "Upload image" at bounding box center [301, 303] width 124 height 137
click at [312, 353] on label "Upload image" at bounding box center [291, 359] width 81 height 19
click at [0, 0] on input "Upload image" at bounding box center [0, 0] width 0 height 0
click at [546, 325] on form "**********" at bounding box center [590, 237] width 702 height 267
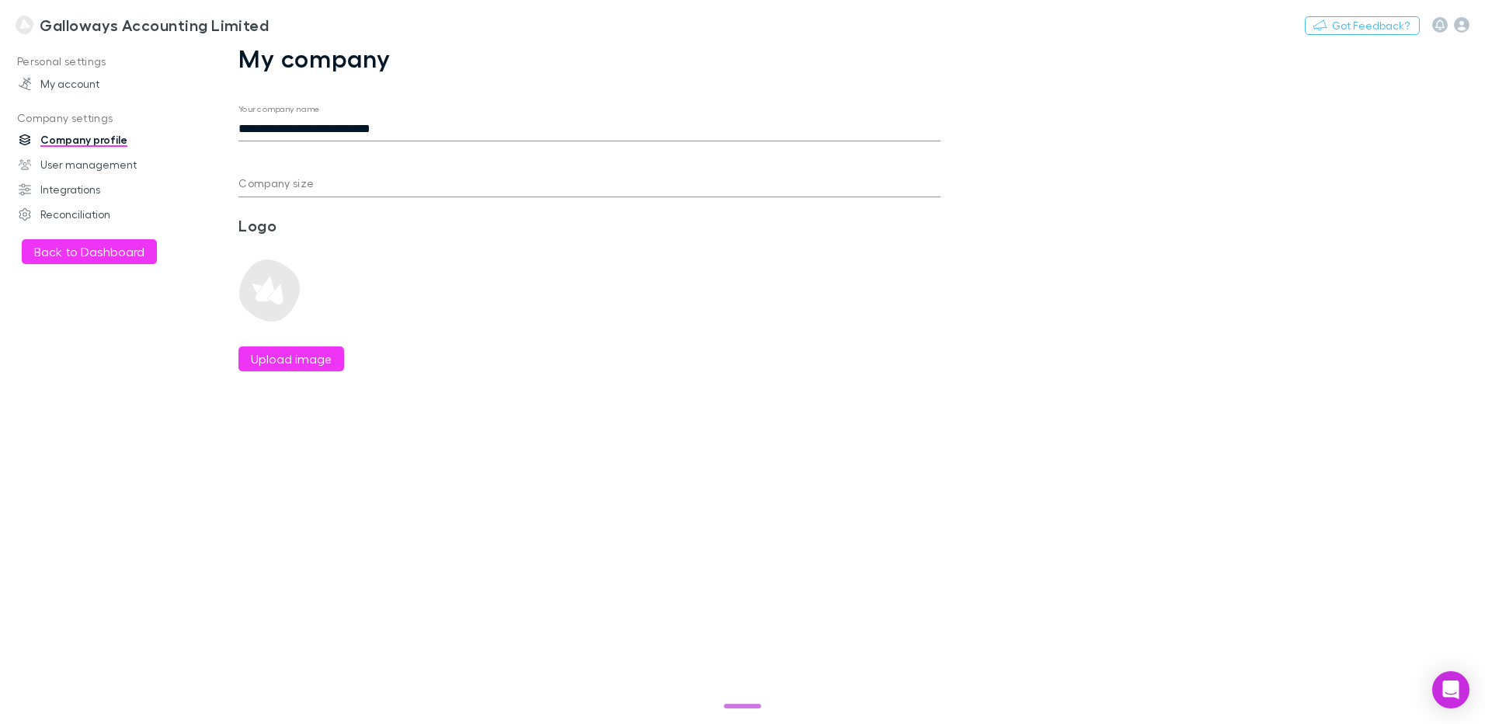
click at [93, 28] on h3 "Galloways Accounting Limited" at bounding box center [154, 25] width 229 height 19
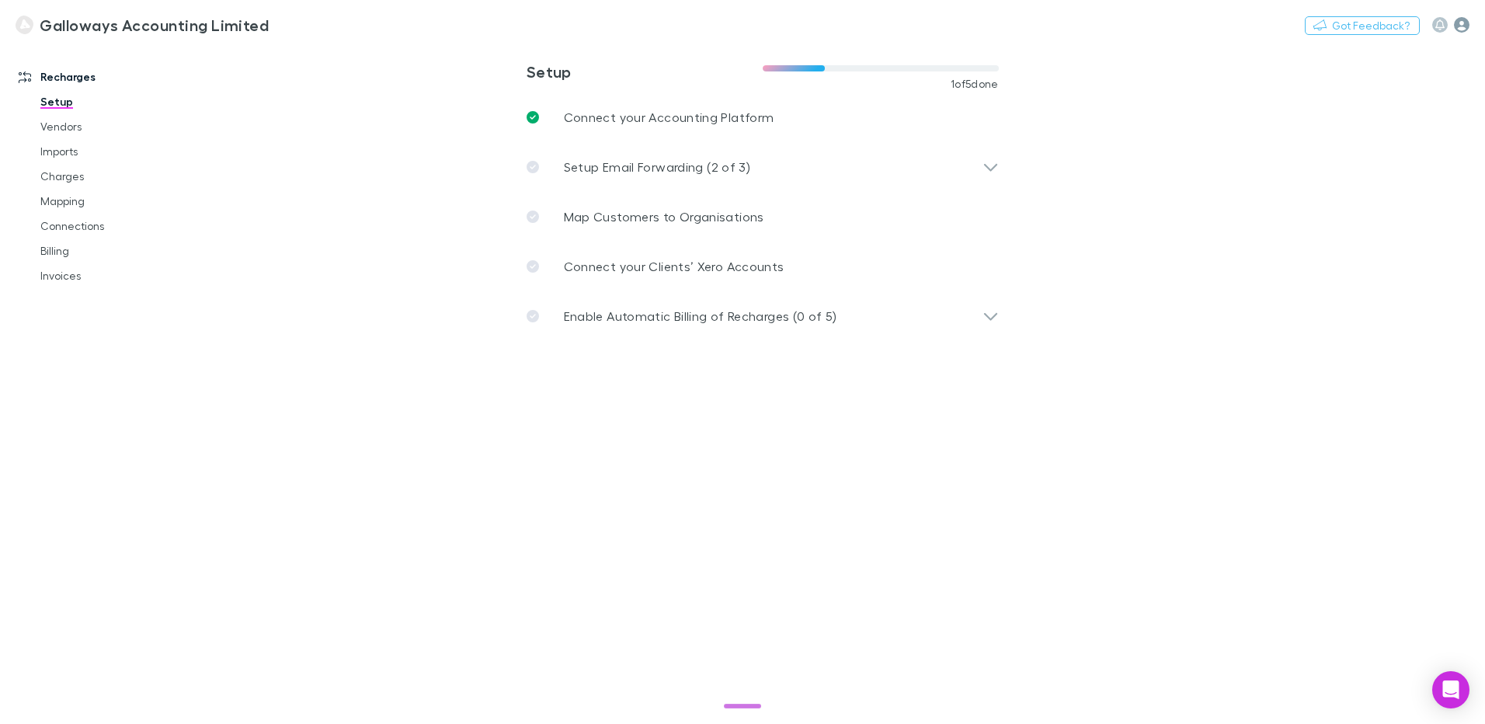
click at [1461, 26] on icon "button" at bounding box center [1462, 25] width 16 height 16
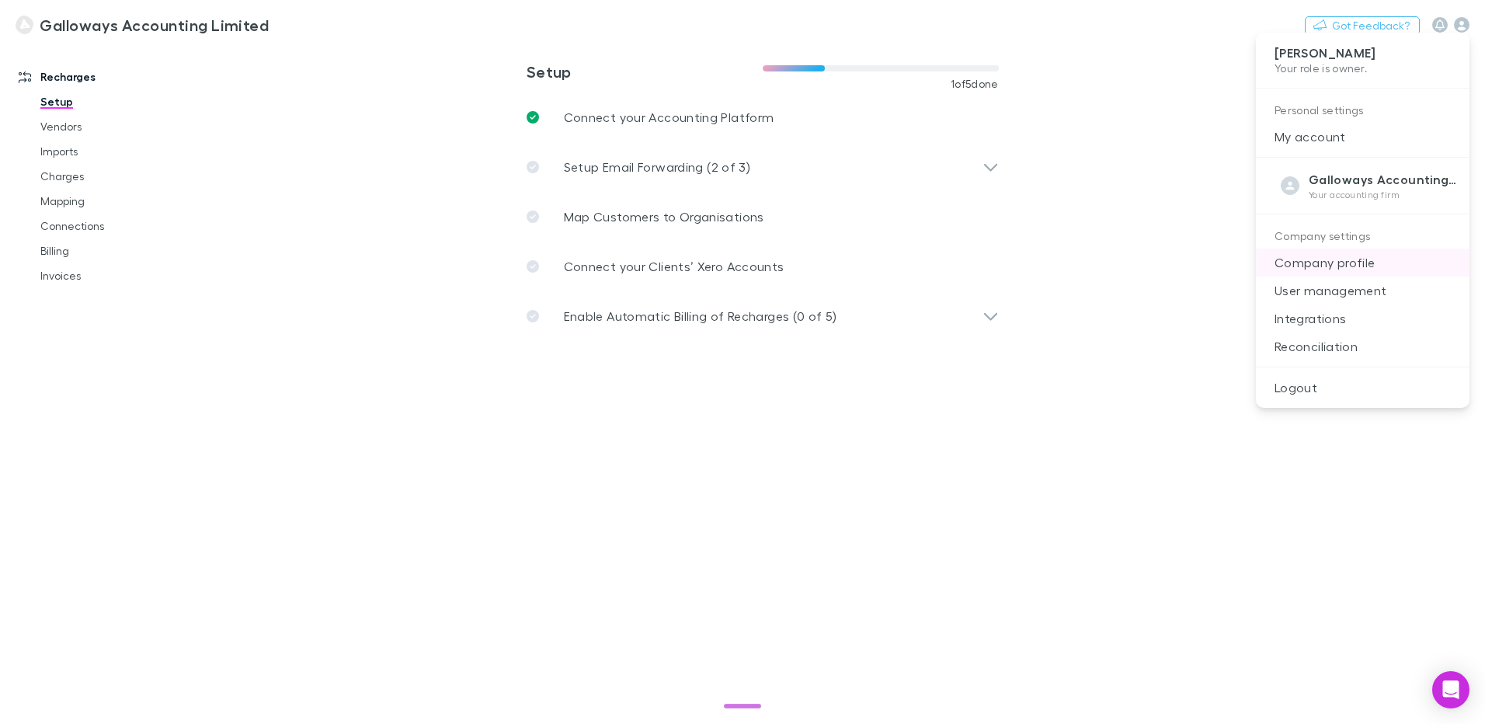
click at [1342, 268] on p "Company profile" at bounding box center [1363, 263] width 214 height 28
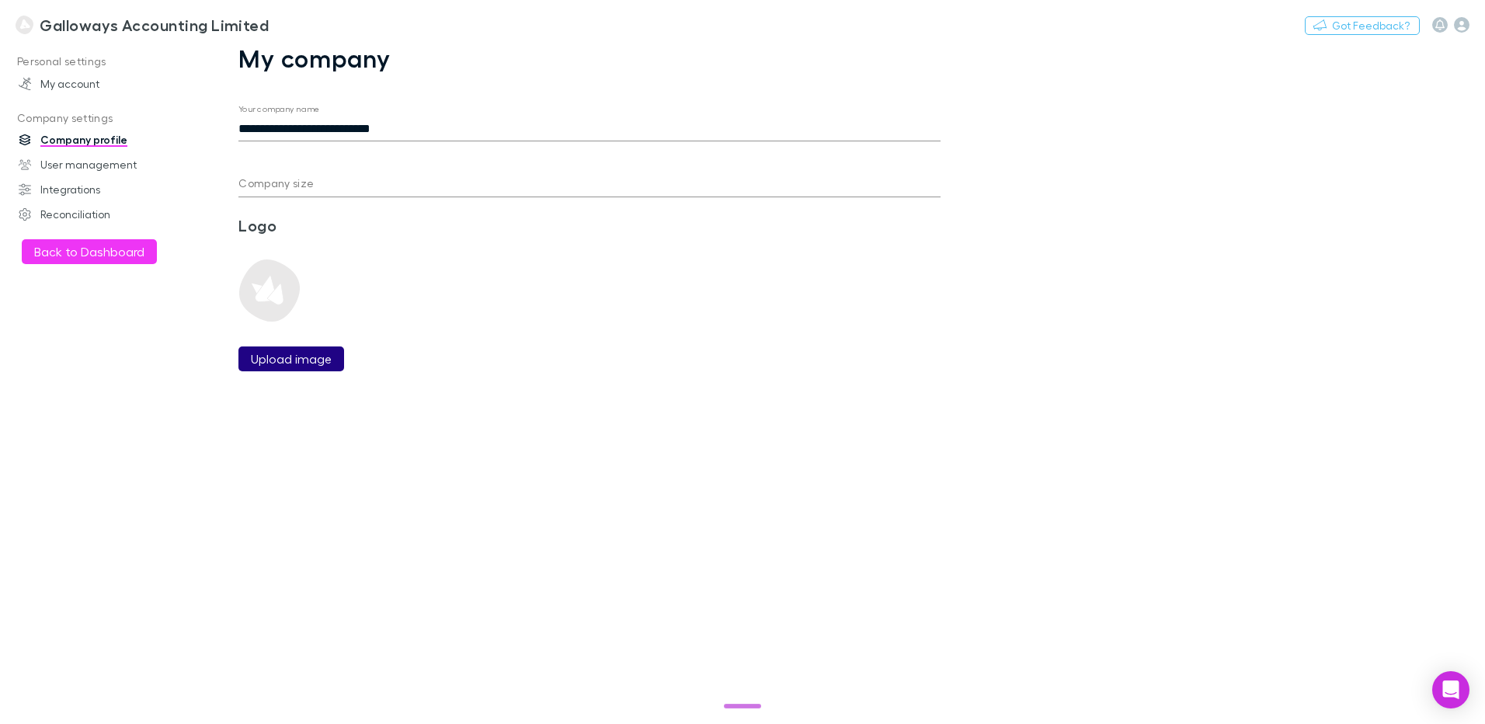
click at [305, 364] on label "Upload image" at bounding box center [291, 359] width 81 height 19
click at [0, 0] on input "Upload image" at bounding box center [0, 0] width 0 height 0
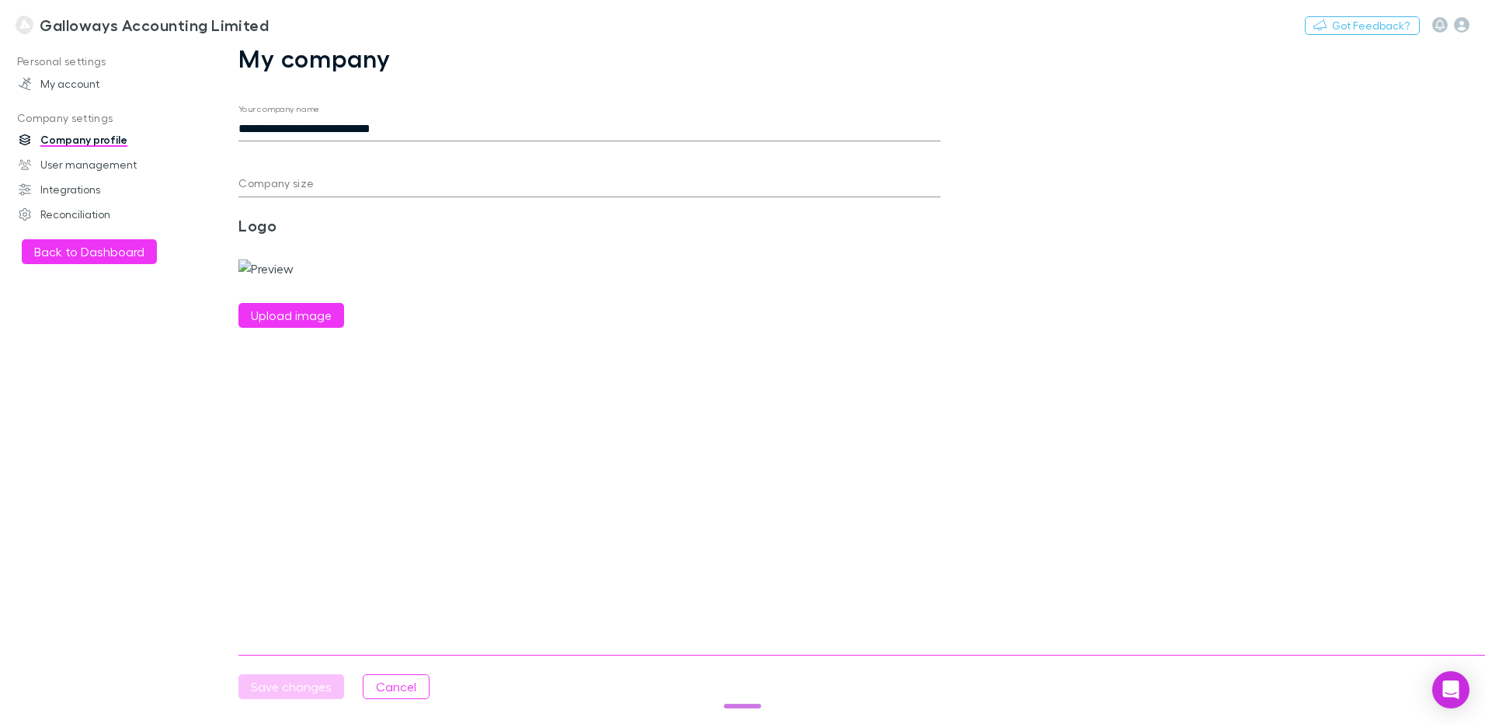
click at [139, 28] on h3 "Galloways Accounting Limited" at bounding box center [154, 25] width 229 height 19
